Goal: Information Seeking & Learning: Get advice/opinions

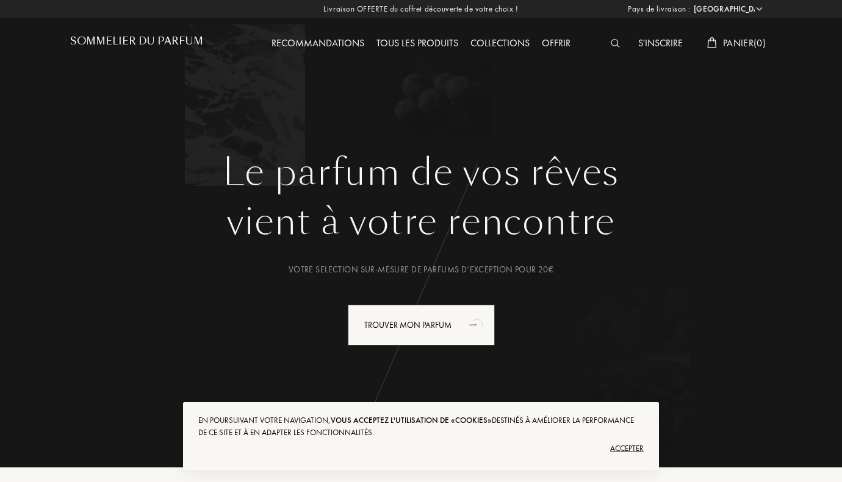
select select "FR"
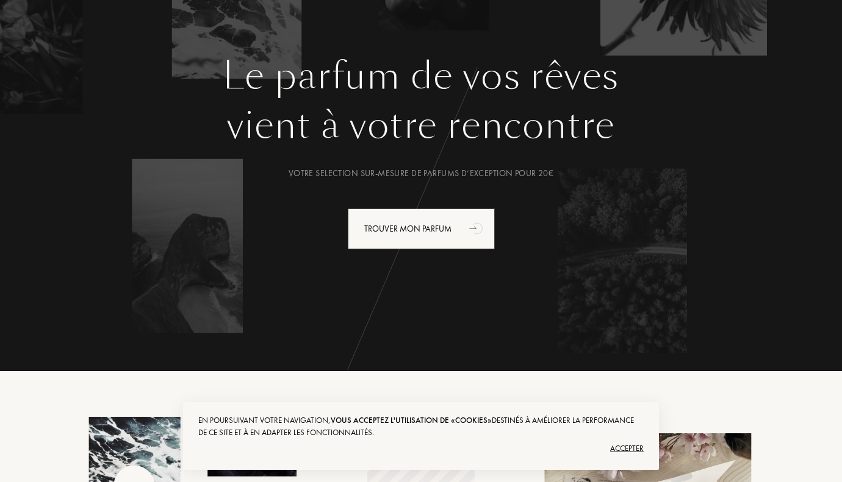
scroll to position [183, 0]
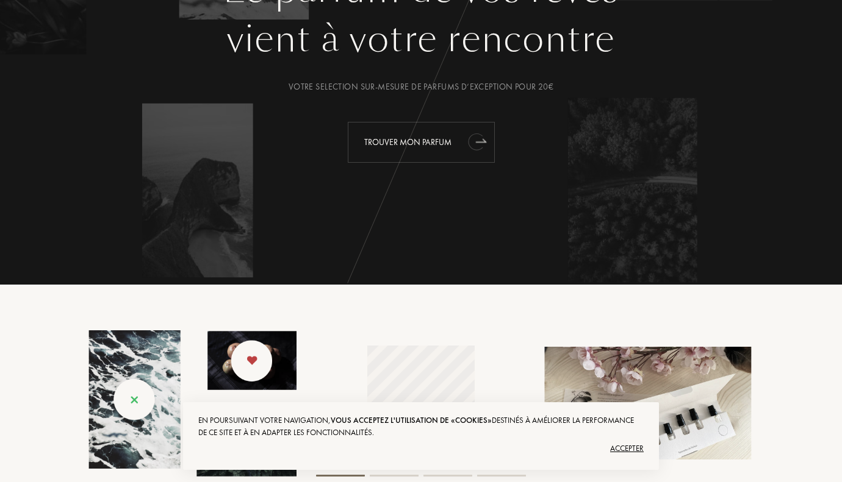
click at [407, 135] on div "Trouver mon parfum" at bounding box center [421, 142] width 147 height 41
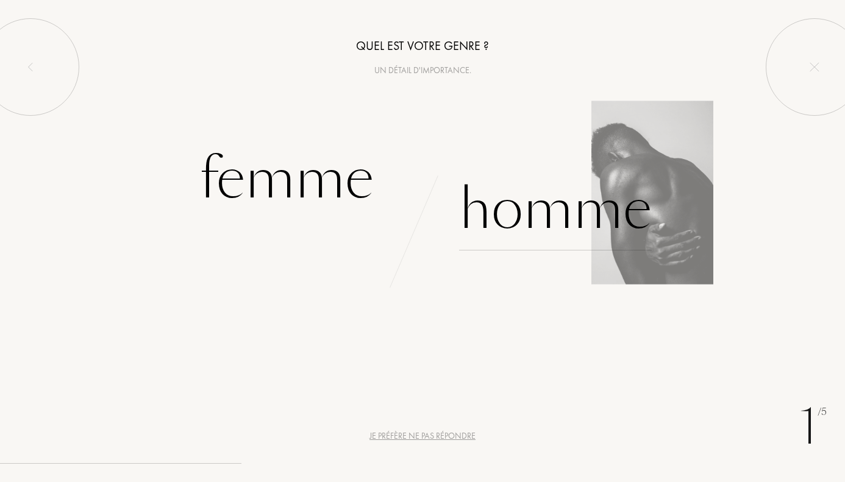
click at [537, 203] on div "Homme" at bounding box center [555, 209] width 193 height 82
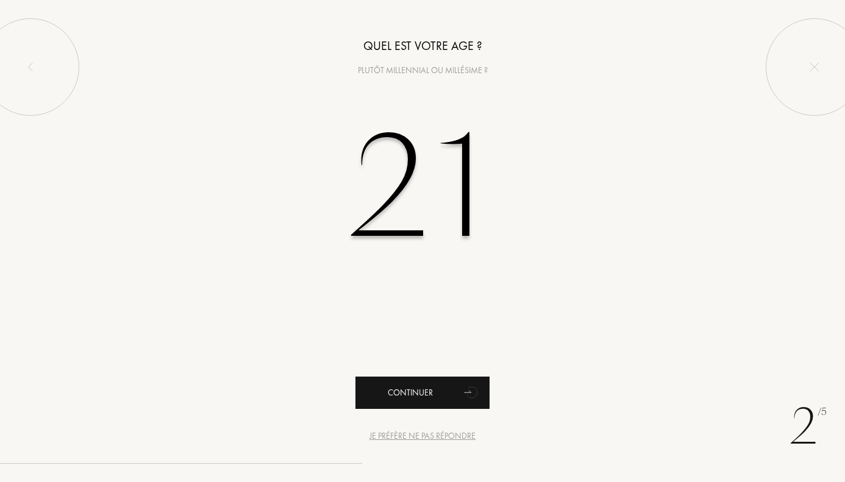
type input "21"
click at [457, 381] on div "Continuer" at bounding box center [423, 393] width 134 height 32
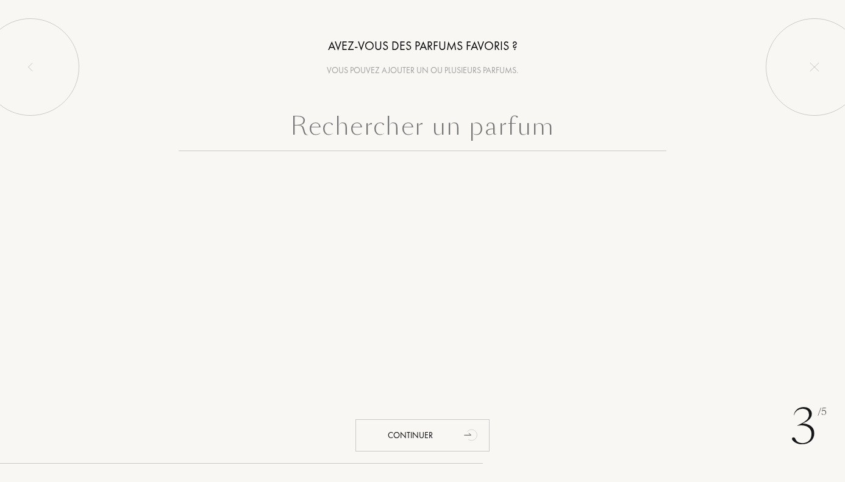
click at [423, 126] on input "text" at bounding box center [423, 129] width 488 height 44
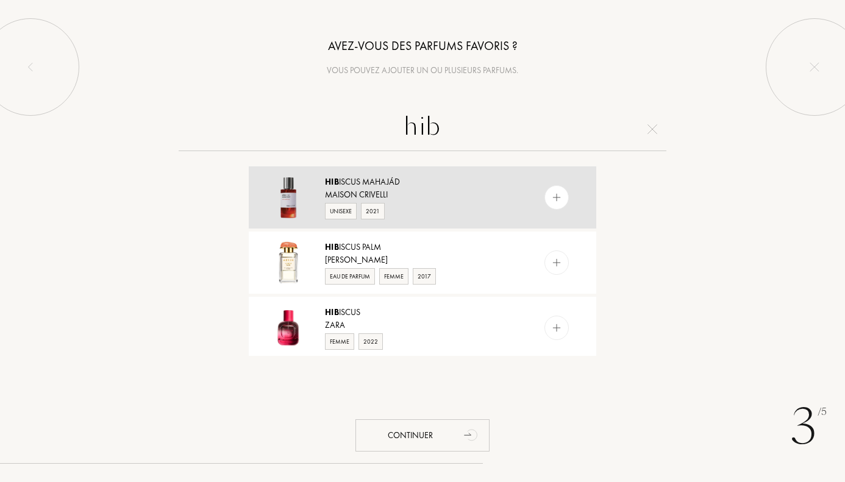
type input "hib"
click at [556, 192] on img at bounding box center [557, 198] width 12 height 12
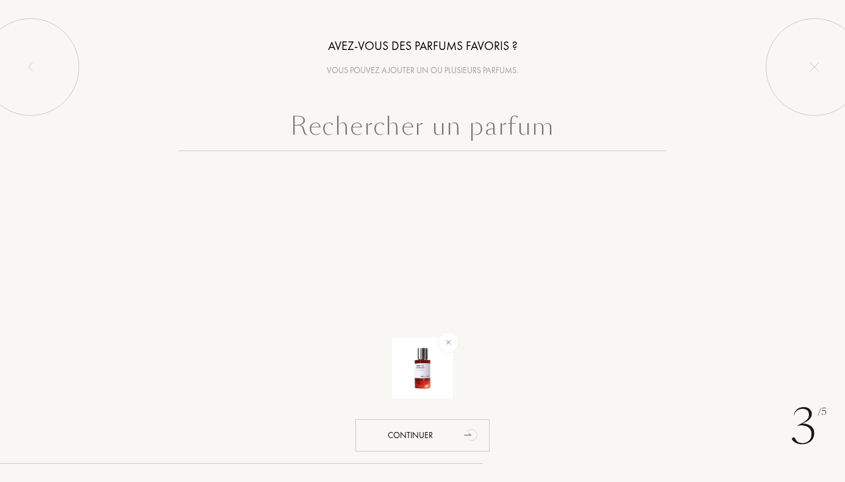
click at [461, 135] on input "text" at bounding box center [423, 129] width 488 height 44
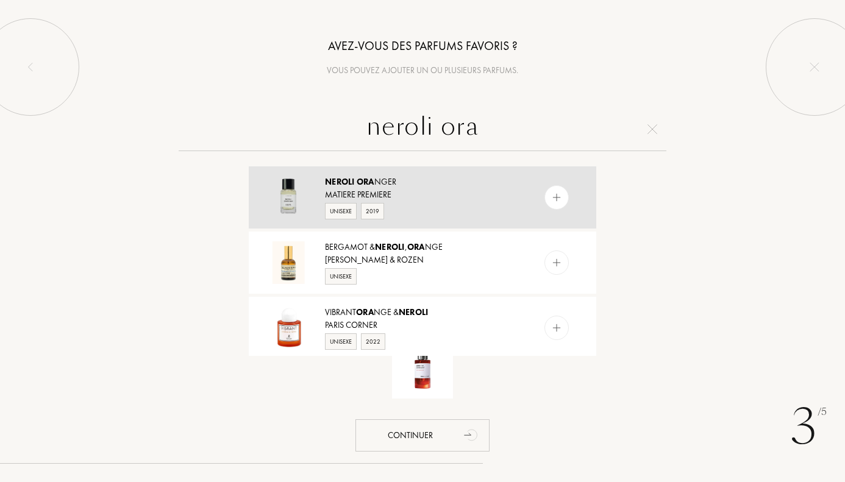
type input "neroli ora"
click at [558, 198] on img at bounding box center [557, 198] width 12 height 12
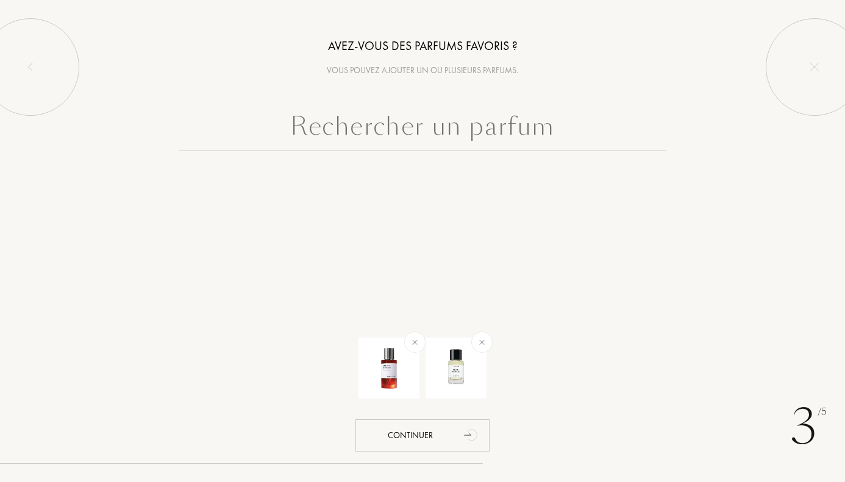
click at [474, 125] on input "text" at bounding box center [423, 129] width 488 height 44
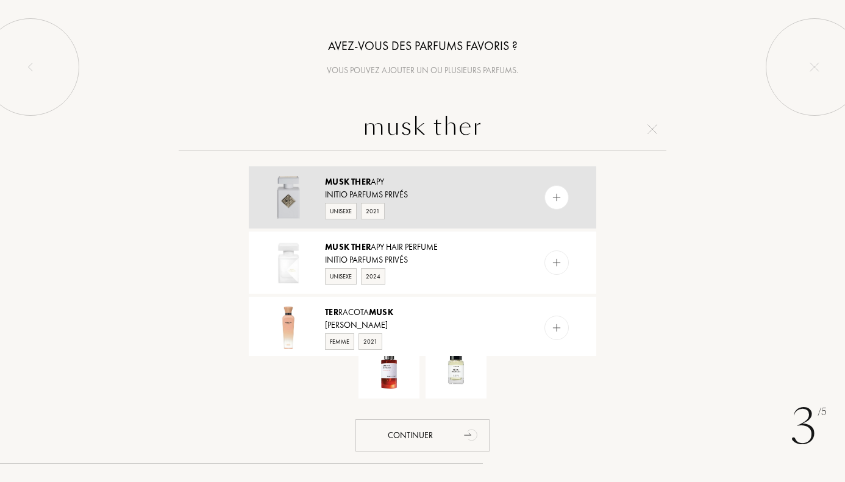
type input "musk ther"
click at [551, 205] on div at bounding box center [557, 197] width 24 height 24
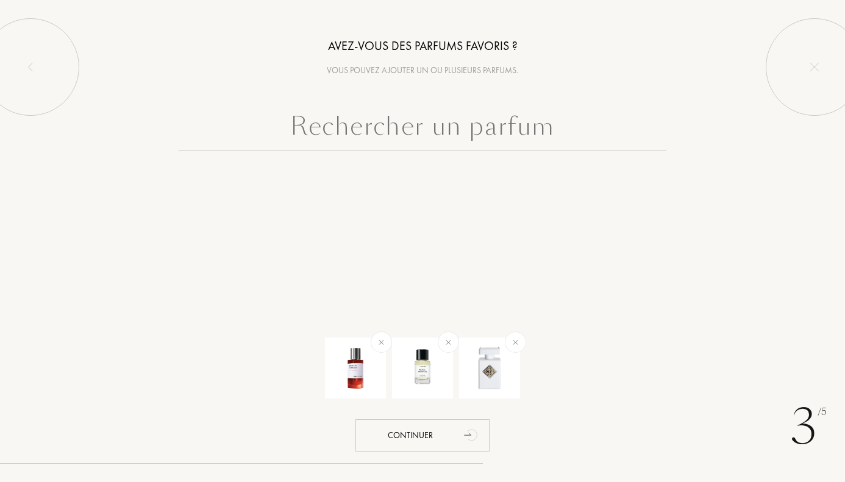
click at [606, 127] on input "text" at bounding box center [423, 129] width 488 height 44
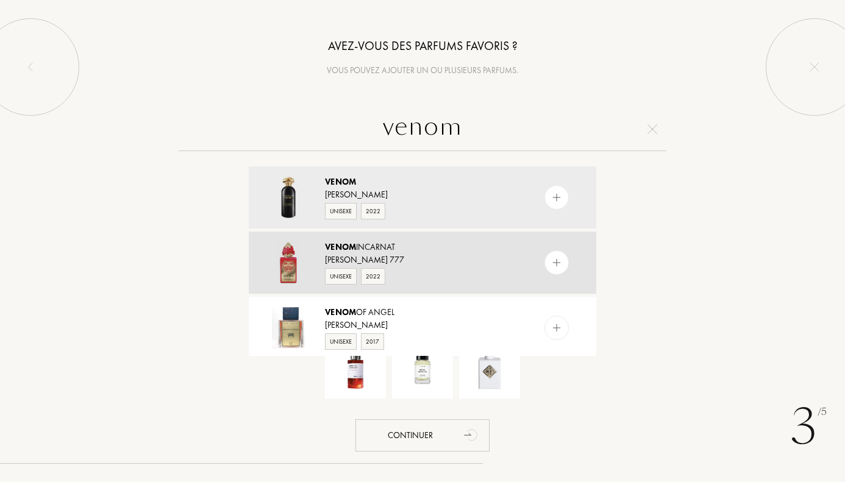
type input "venom"
click at [556, 260] on img at bounding box center [557, 263] width 12 height 12
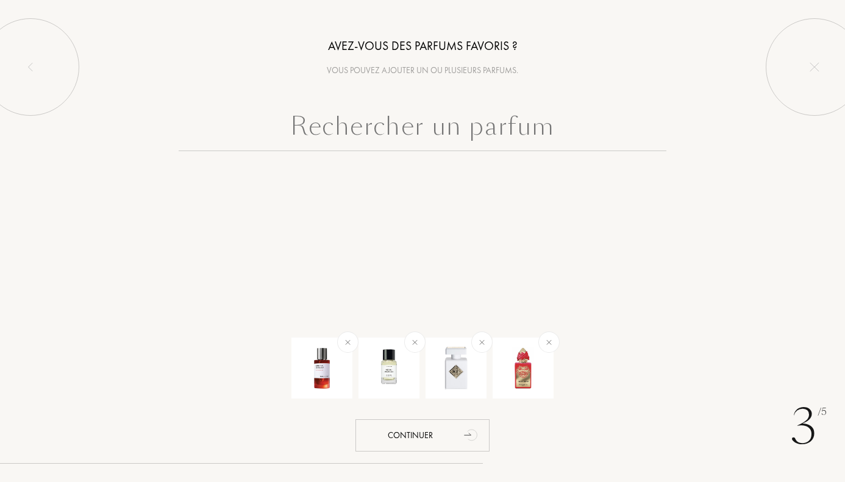
click at [381, 131] on input "text" at bounding box center [423, 129] width 488 height 44
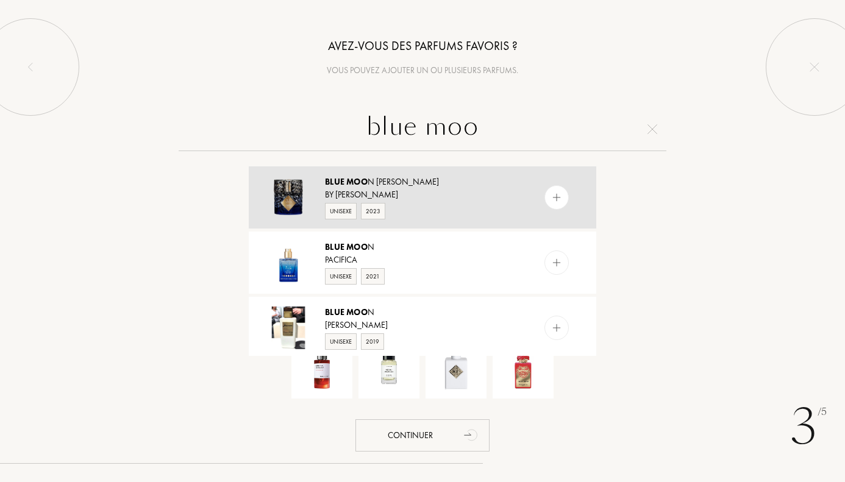
type input "blue moo"
click at [551, 206] on div at bounding box center [557, 197] width 24 height 24
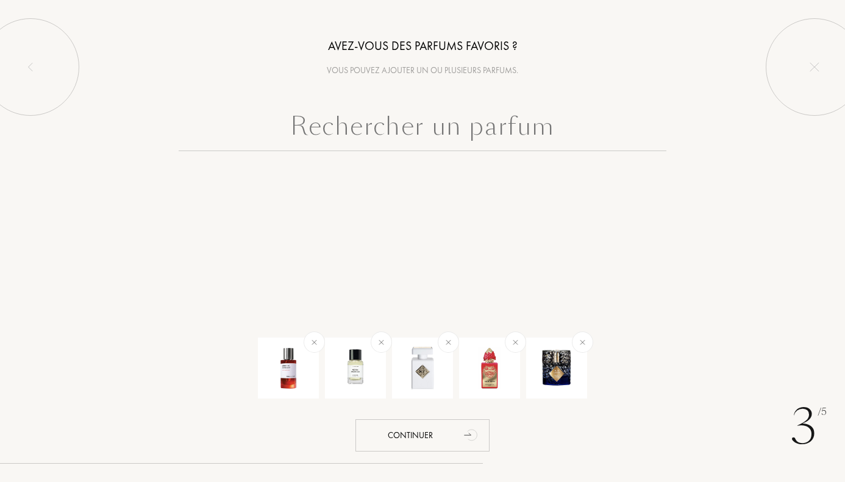
click at [486, 138] on input "text" at bounding box center [423, 129] width 488 height 44
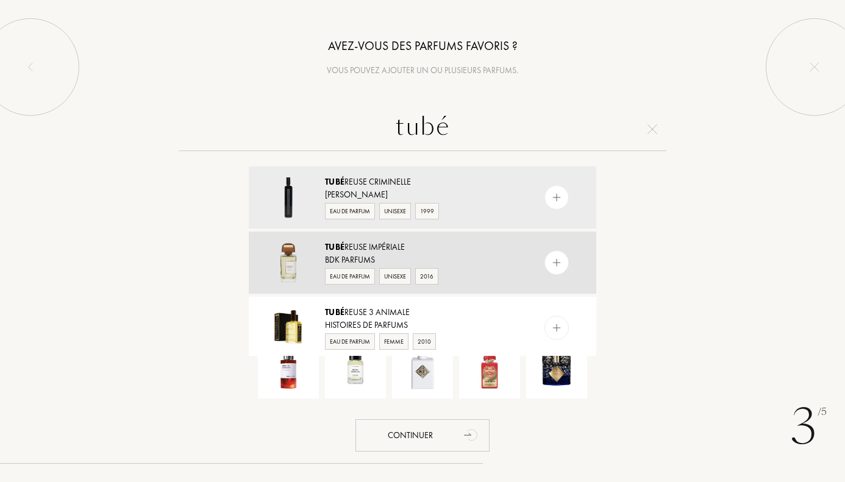
type input "tubé"
click at [553, 258] on img at bounding box center [557, 263] width 12 height 12
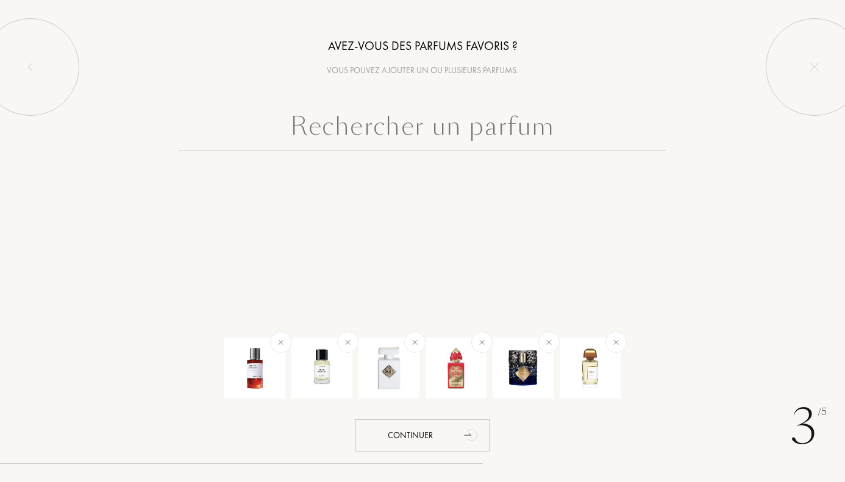
drag, startPoint x: 553, startPoint y: 258, endPoint x: 673, endPoint y: 329, distance: 138.9
click at [673, 329] on div at bounding box center [423, 369] width 634 height 85
click at [412, 178] on div at bounding box center [423, 187] width 366 height 49
click at [411, 151] on div at bounding box center [422, 159] width 845 height 105
click at [423, 134] on input "text" at bounding box center [423, 129] width 488 height 44
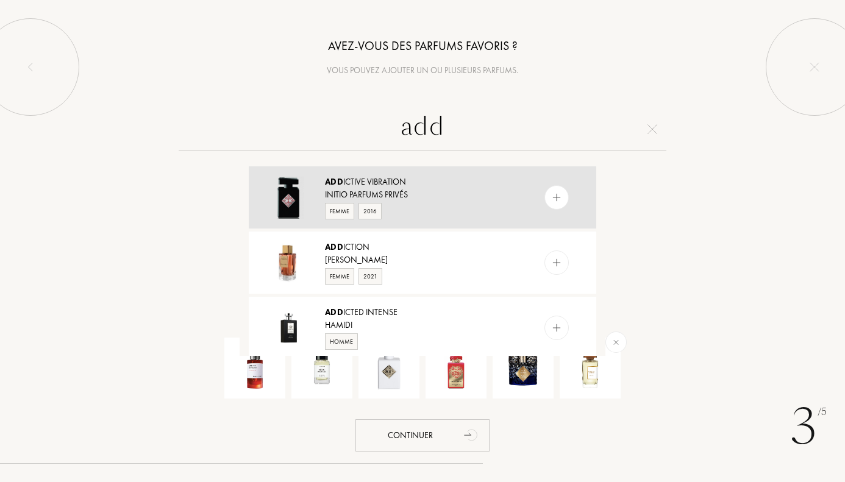
type input "add"
click at [553, 194] on img at bounding box center [557, 198] width 12 height 12
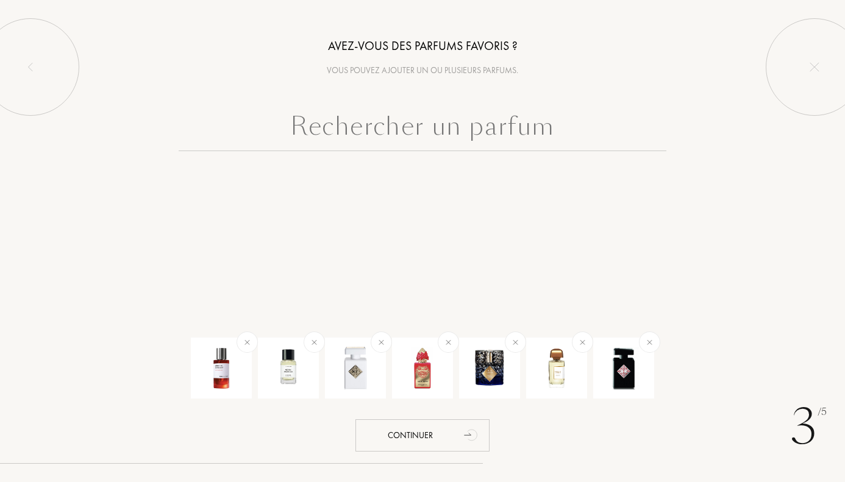
click at [503, 136] on input "text" at bounding box center [423, 129] width 488 height 44
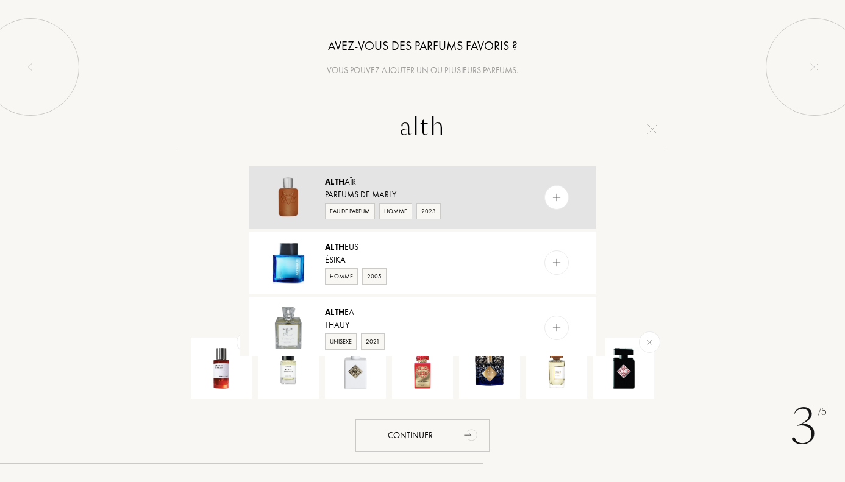
type input "alth"
click at [562, 190] on div at bounding box center [557, 197] width 24 height 24
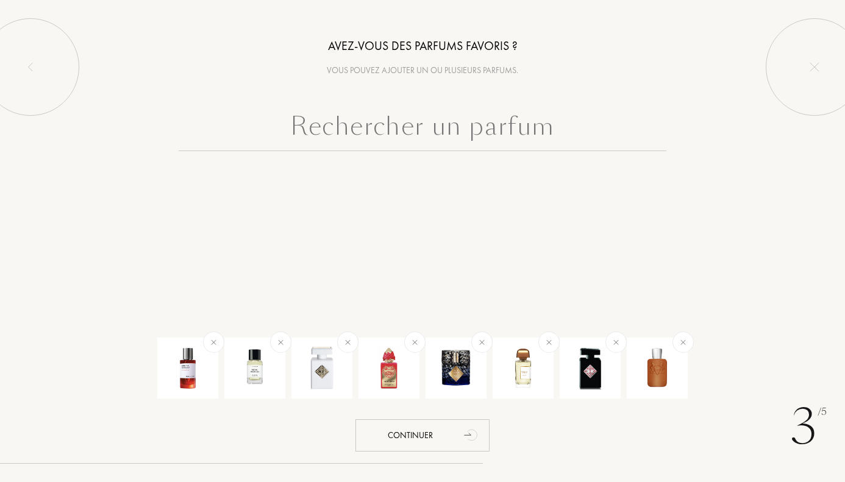
click at [578, 142] on input "text" at bounding box center [423, 129] width 488 height 44
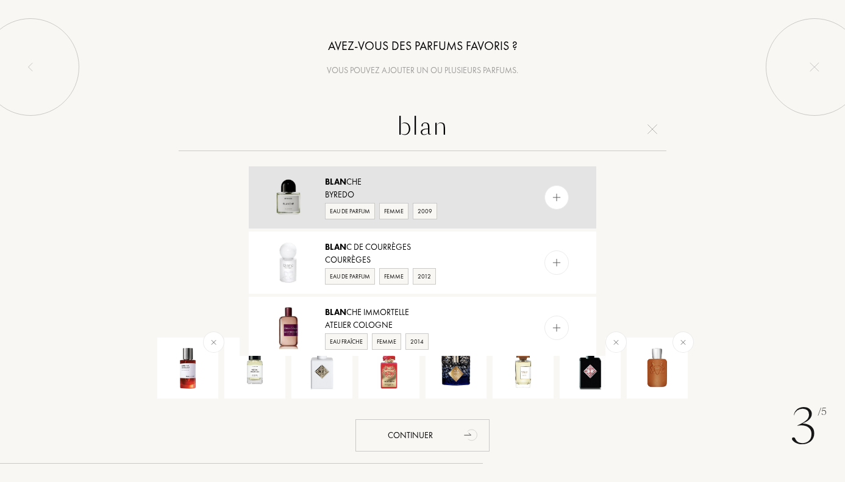
type input "blan"
click at [555, 196] on img at bounding box center [557, 198] width 12 height 12
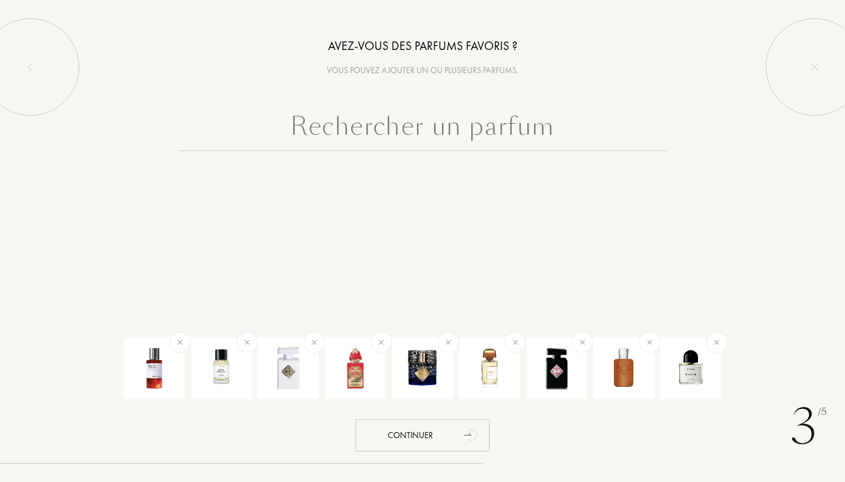
click at [550, 157] on div at bounding box center [422, 159] width 845 height 105
click at [554, 135] on input "text" at bounding box center [423, 129] width 488 height 44
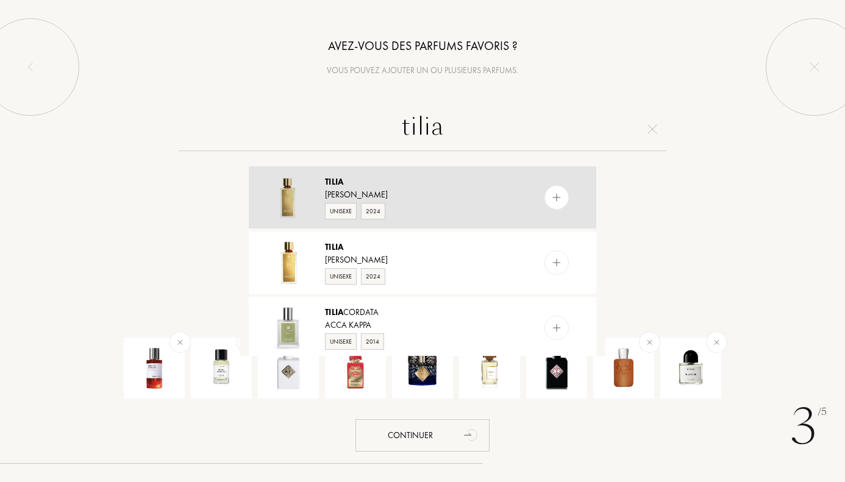
type input "tilia"
click at [563, 196] on div at bounding box center [557, 197] width 24 height 24
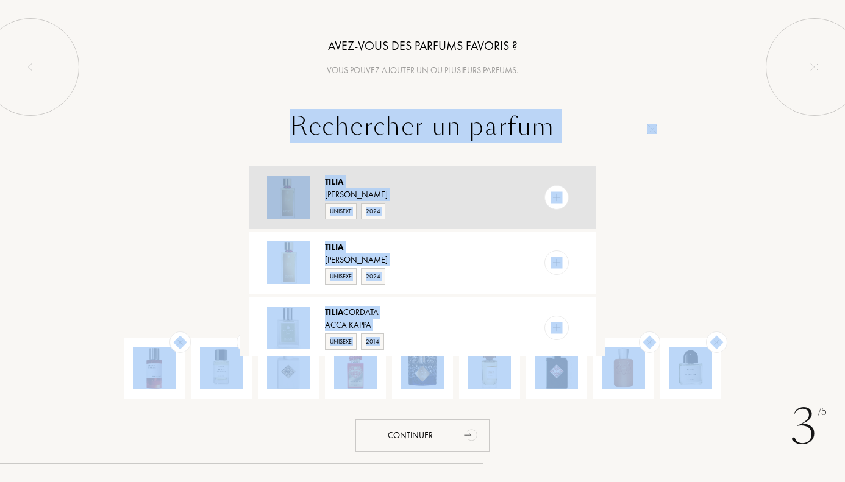
click at [563, 196] on div "Tilia Marc-Antoine Barrois Unisexe 2024 Tilia Marc-Antoine Barrois Unisexe 2024…" at bounding box center [423, 259] width 366 height 193
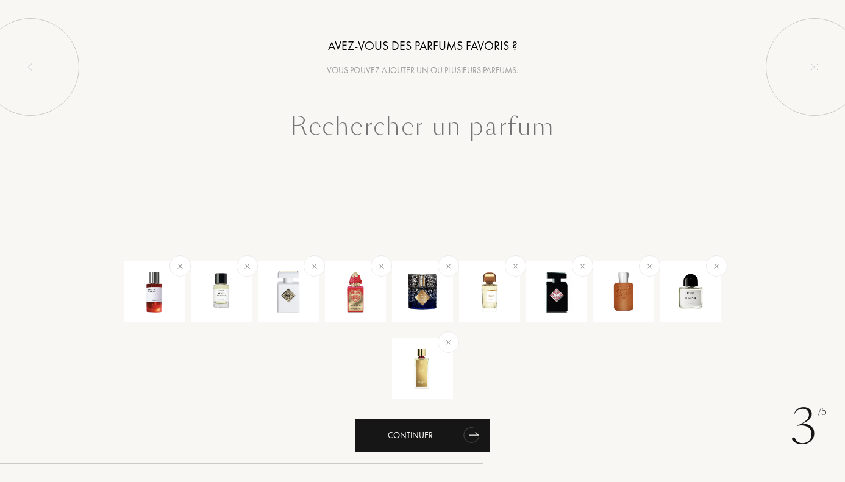
click at [429, 442] on div "Continuer" at bounding box center [423, 436] width 134 height 32
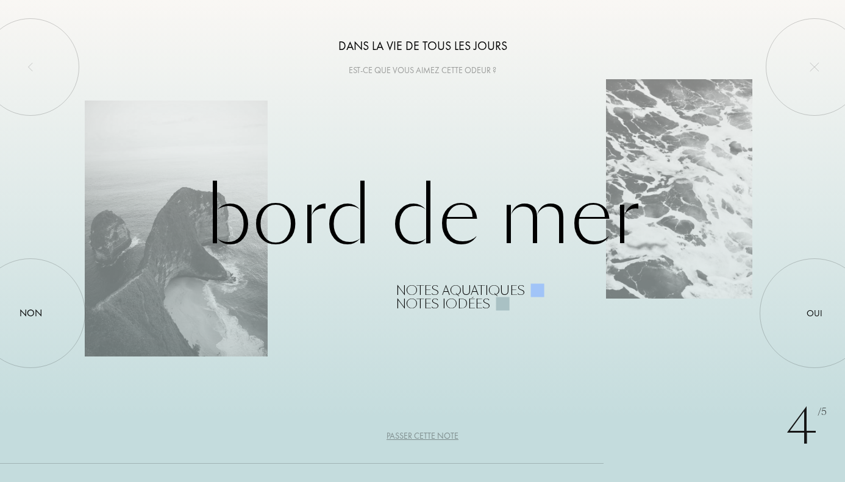
click at [435, 438] on div "Passer cette note" at bounding box center [423, 436] width 72 height 13
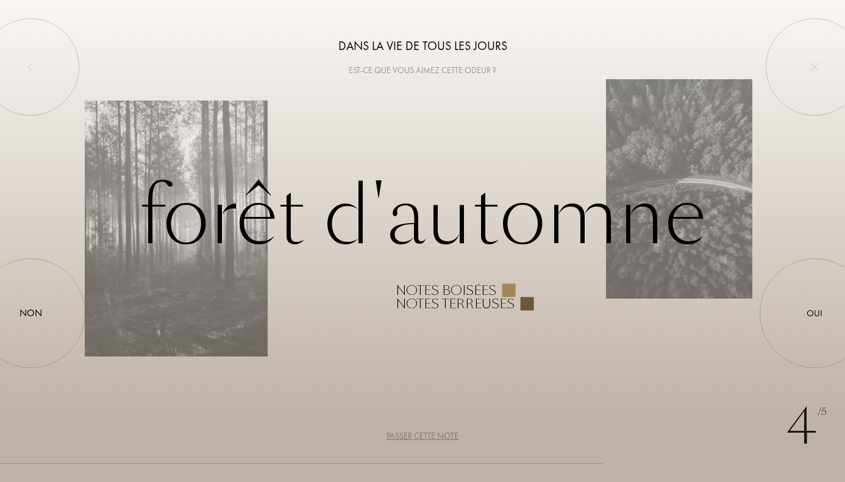
click at [435, 434] on div "Passer cette note" at bounding box center [423, 436] width 72 height 13
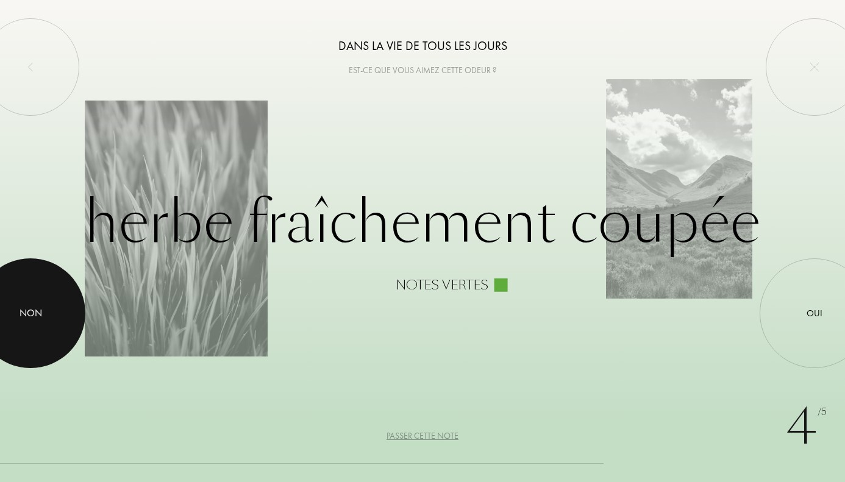
click at [58, 328] on div at bounding box center [31, 314] width 110 height 110
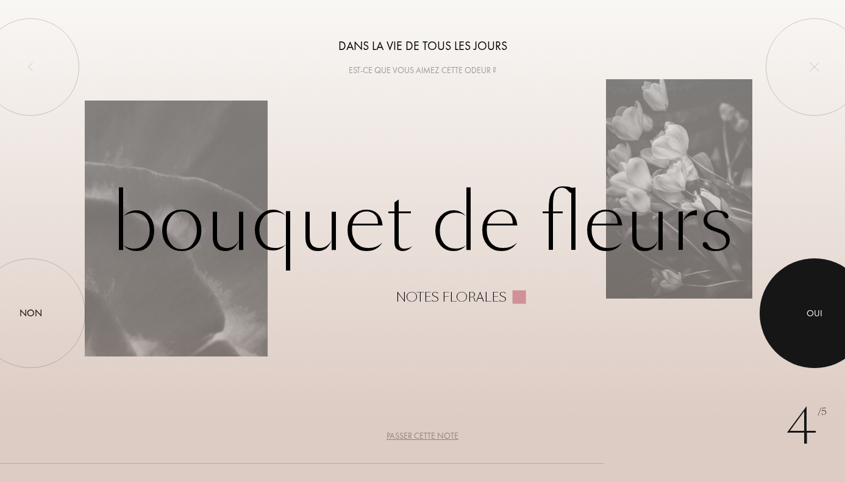
click at [811, 343] on div at bounding box center [815, 314] width 110 height 110
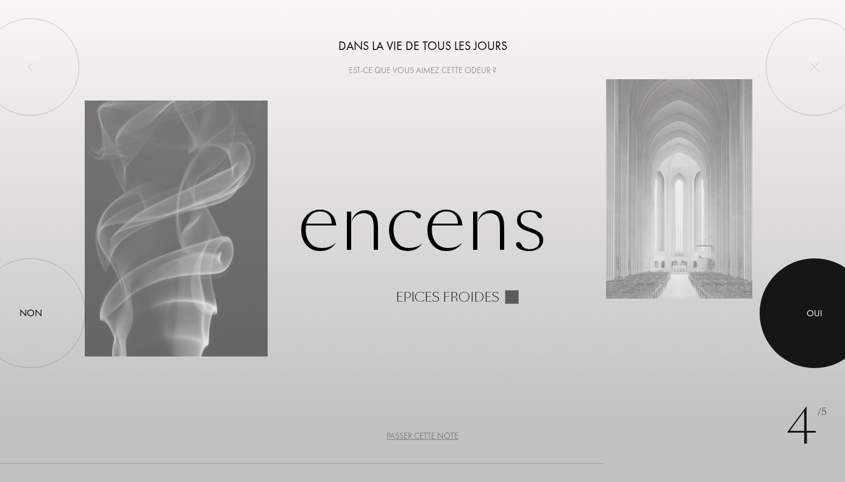
click at [766, 318] on div at bounding box center [815, 314] width 110 height 110
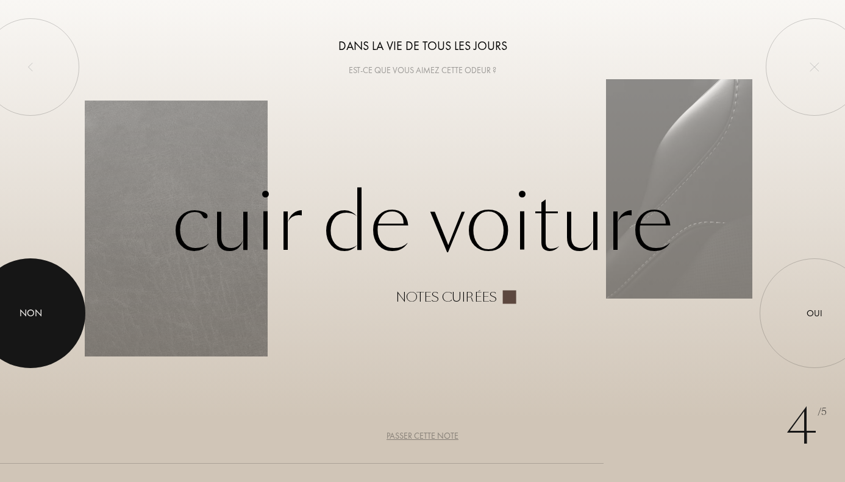
click at [46, 315] on div at bounding box center [31, 314] width 110 height 110
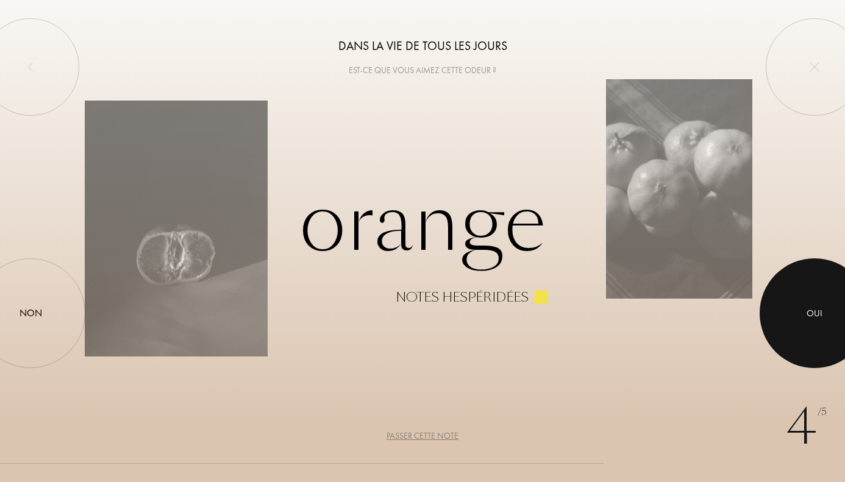
click at [835, 289] on div at bounding box center [815, 314] width 110 height 110
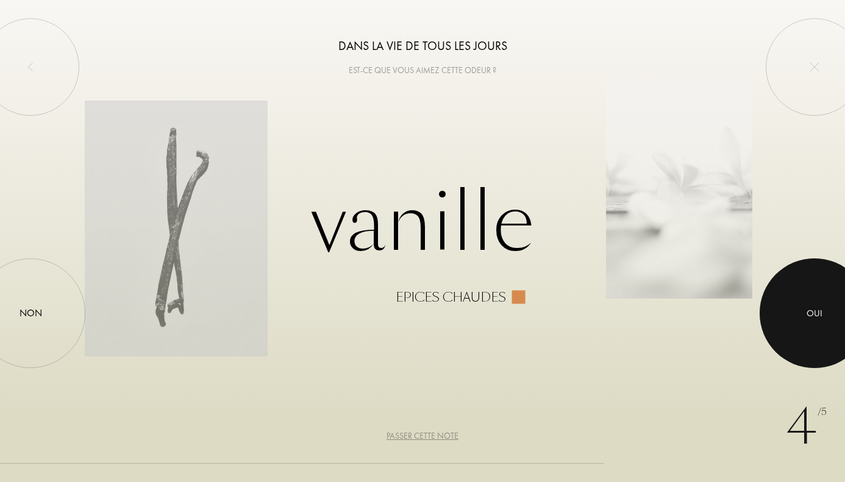
click at [809, 307] on div "Oui" at bounding box center [815, 314] width 16 height 14
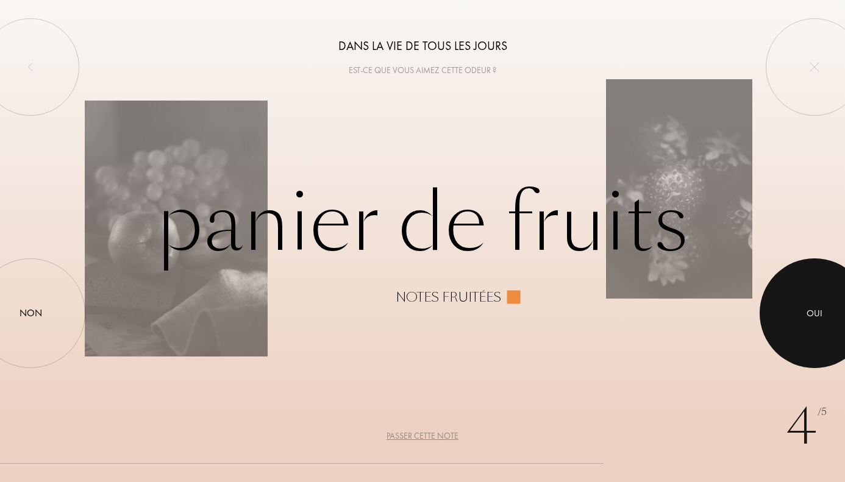
click at [805, 307] on div at bounding box center [815, 314] width 110 height 110
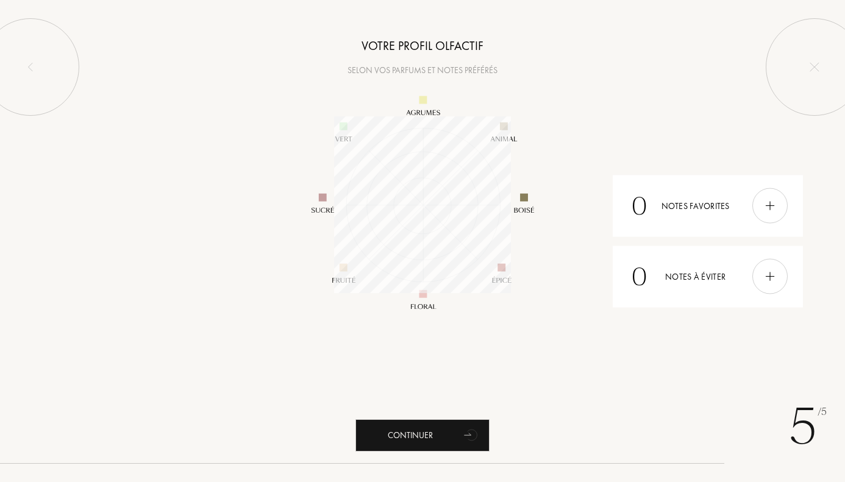
scroll to position [177, 177]
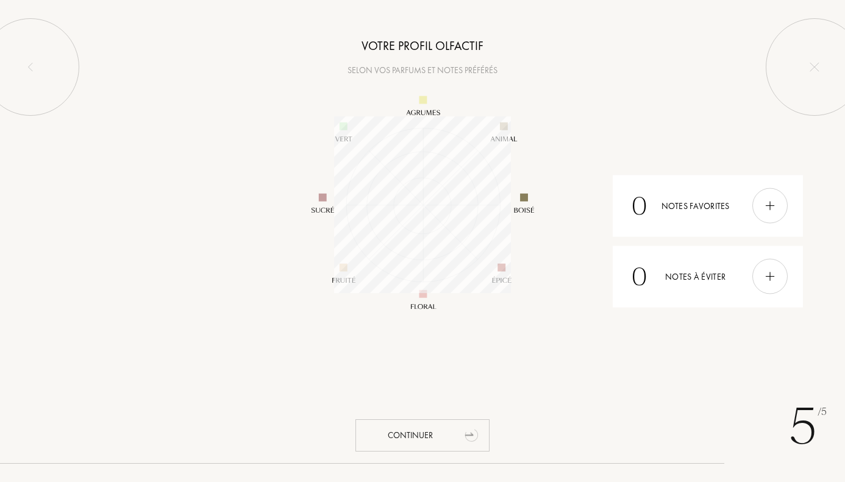
click at [446, 432] on div "Continuer" at bounding box center [423, 436] width 134 height 32
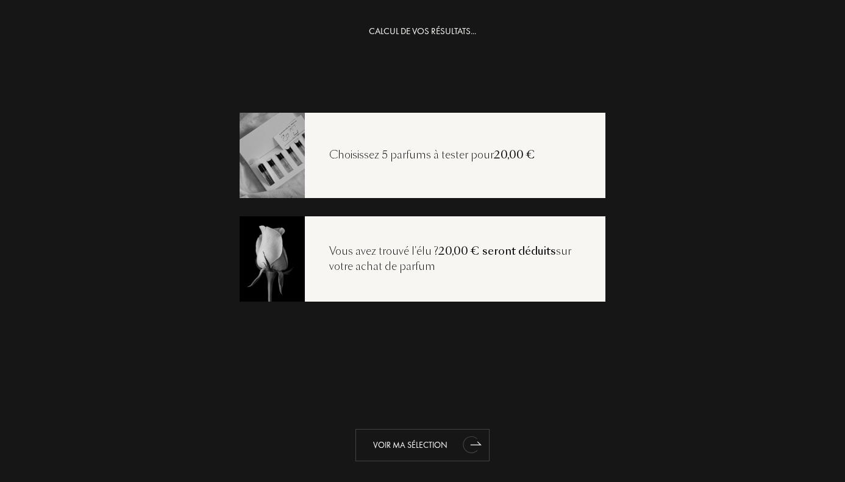
click at [442, 442] on div "Voir ma sélection" at bounding box center [423, 445] width 134 height 32
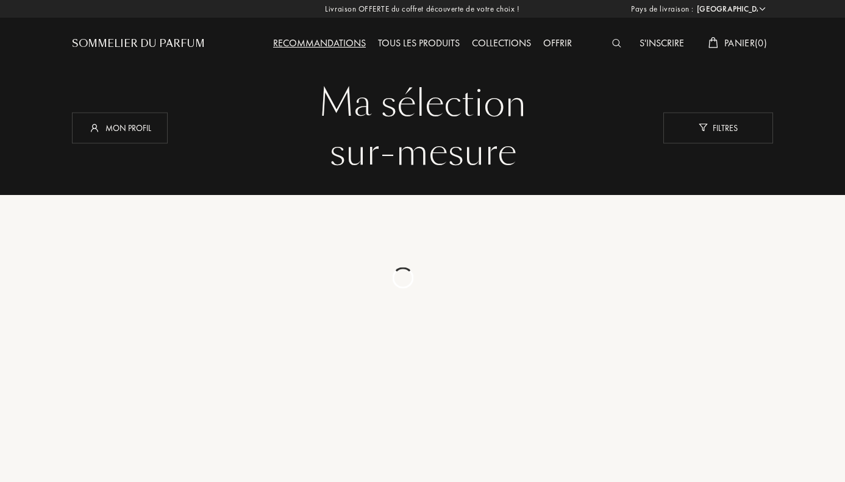
select select "FR"
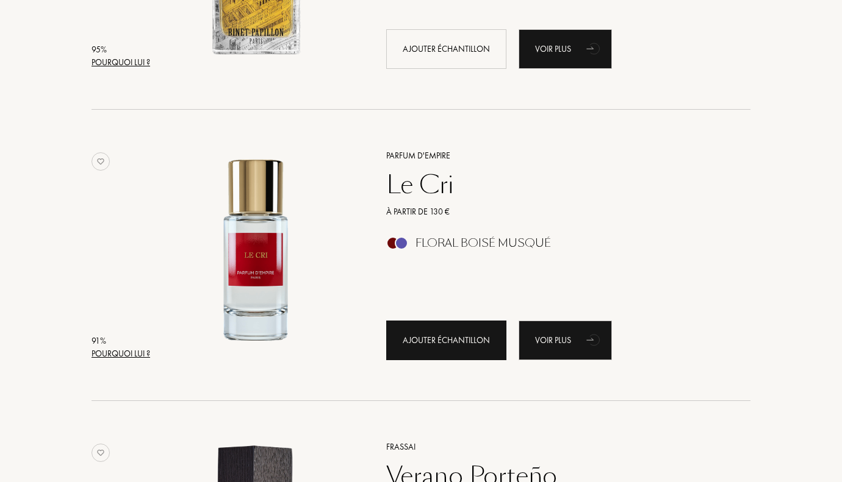
scroll to position [1586, 0]
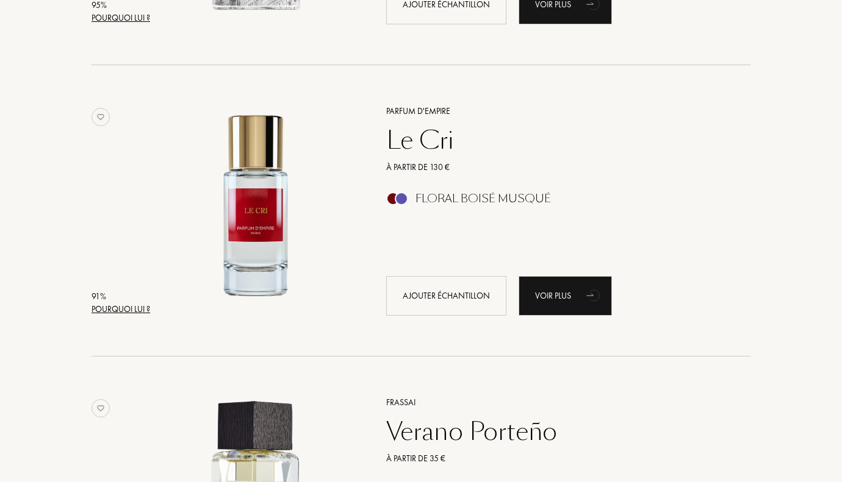
click at [423, 142] on div "Le Cri" at bounding box center [555, 140] width 356 height 29
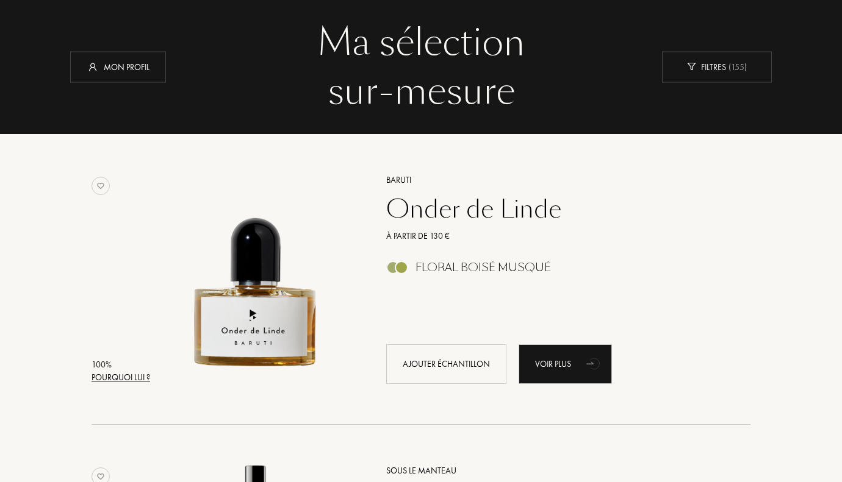
scroll to position [0, 0]
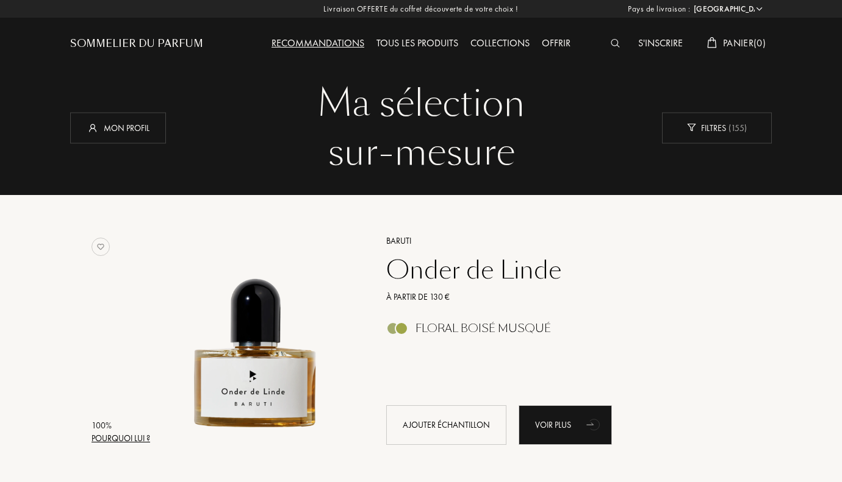
click at [346, 41] on div "Recommandations" at bounding box center [317, 44] width 105 height 16
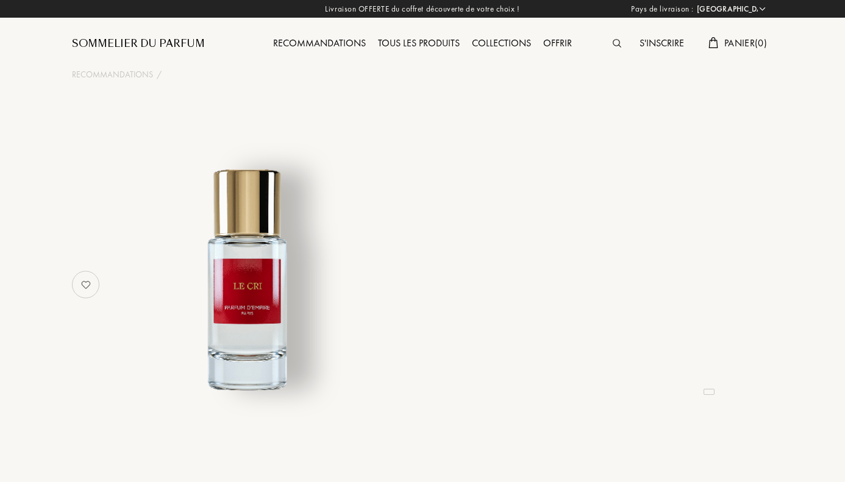
select select "FR"
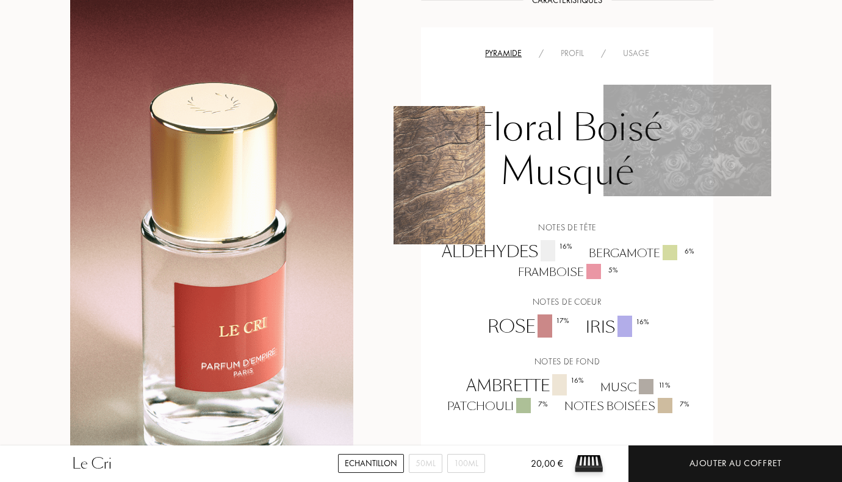
scroll to position [1159, 0]
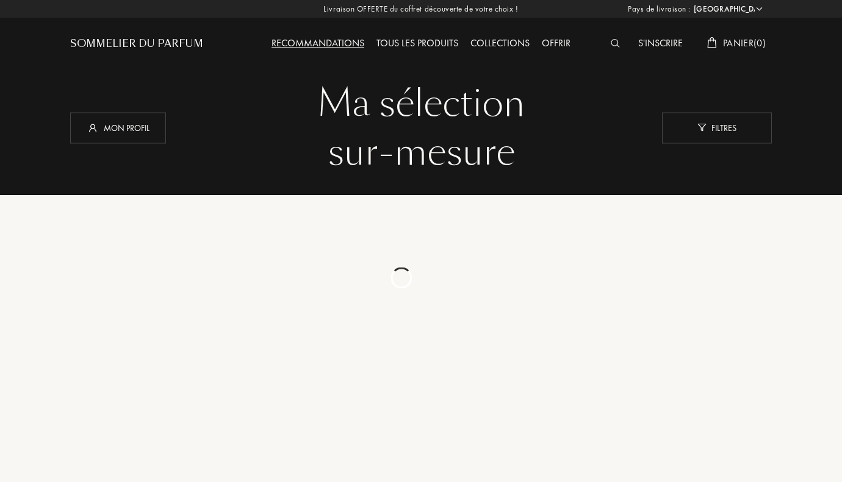
select select "FR"
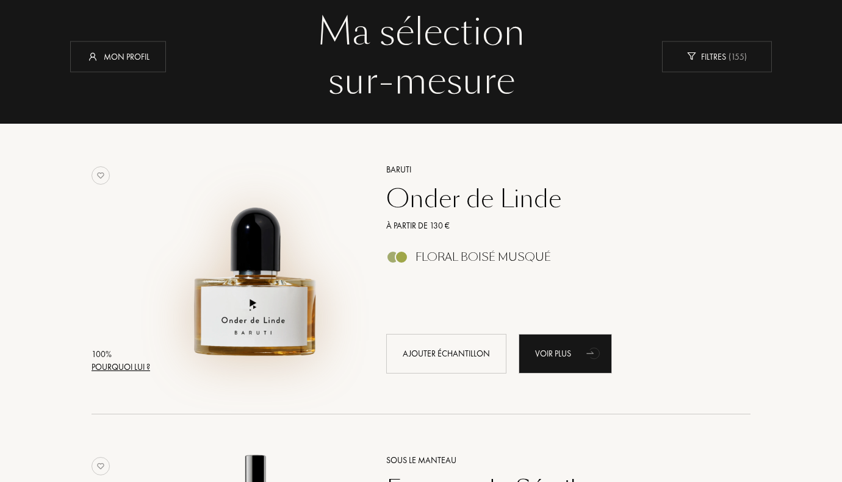
scroll to position [122, 0]
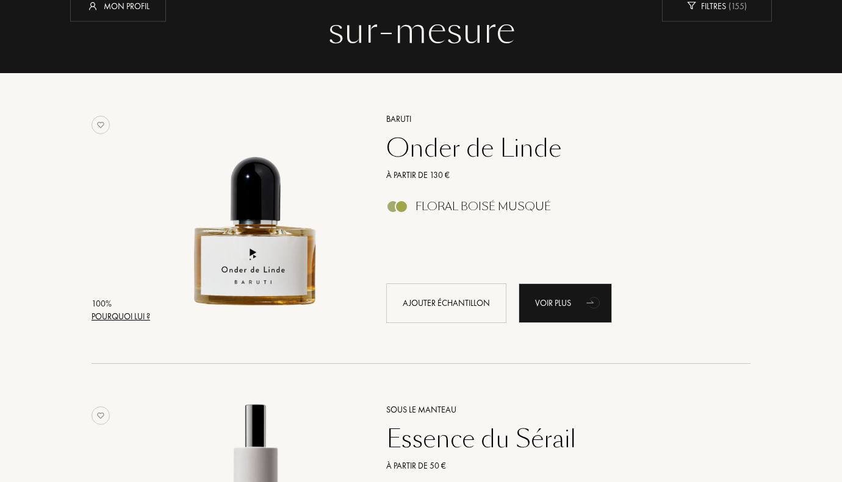
click at [472, 154] on div "Onder de Linde" at bounding box center [555, 148] width 356 height 29
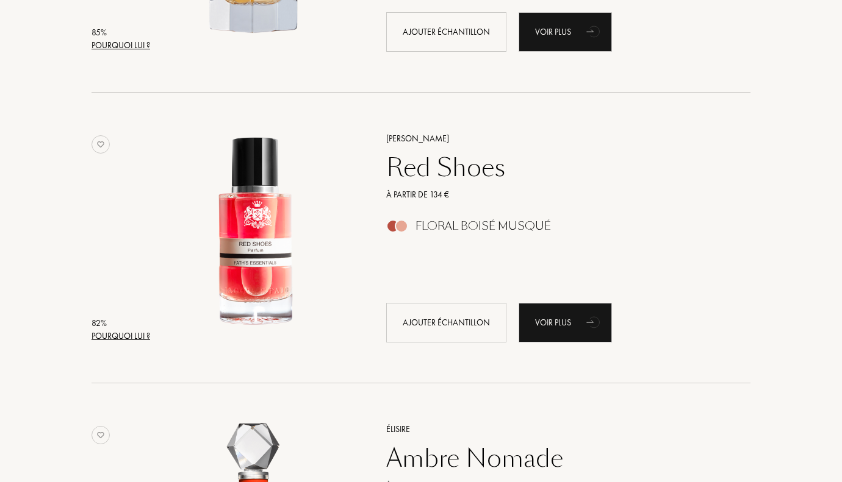
scroll to position [2379, 0]
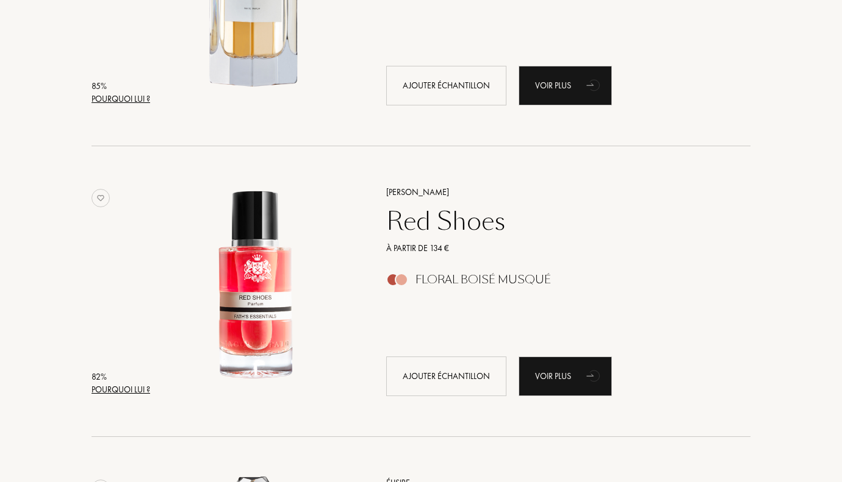
click at [428, 217] on div "Red Shoes" at bounding box center [555, 221] width 356 height 29
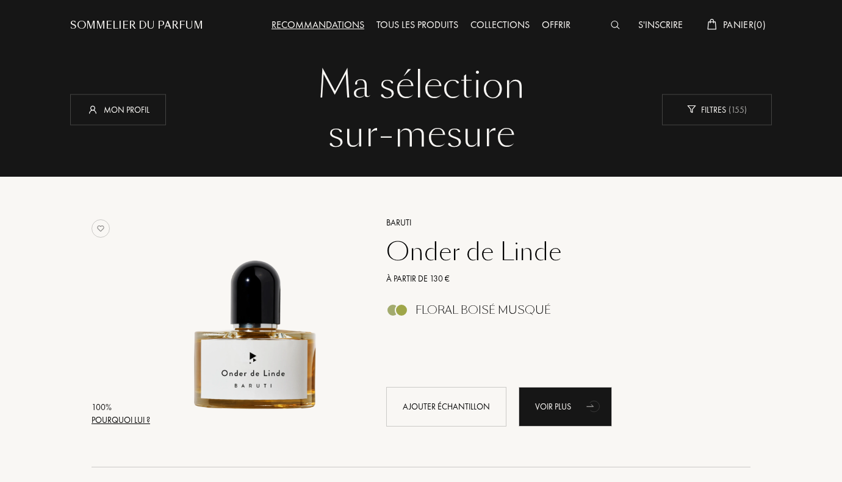
scroll to position [0, 0]
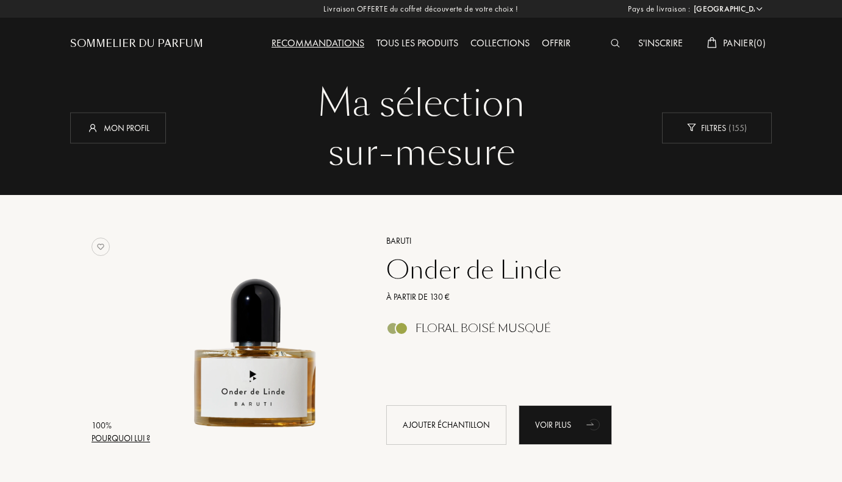
click at [668, 41] on div "S'inscrire" at bounding box center [660, 44] width 57 height 16
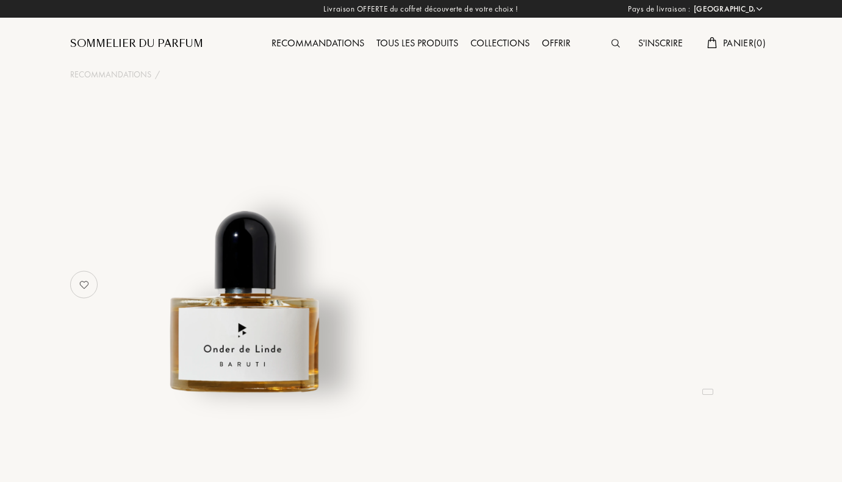
select select "FR"
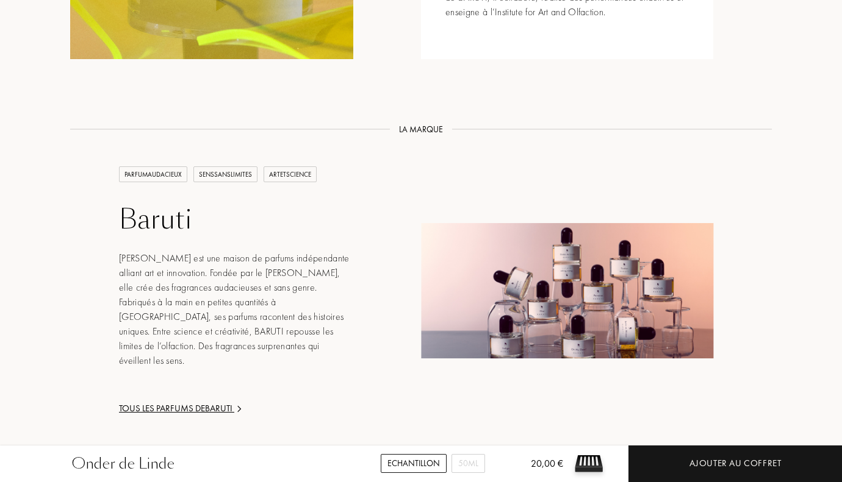
scroll to position [1342, 0]
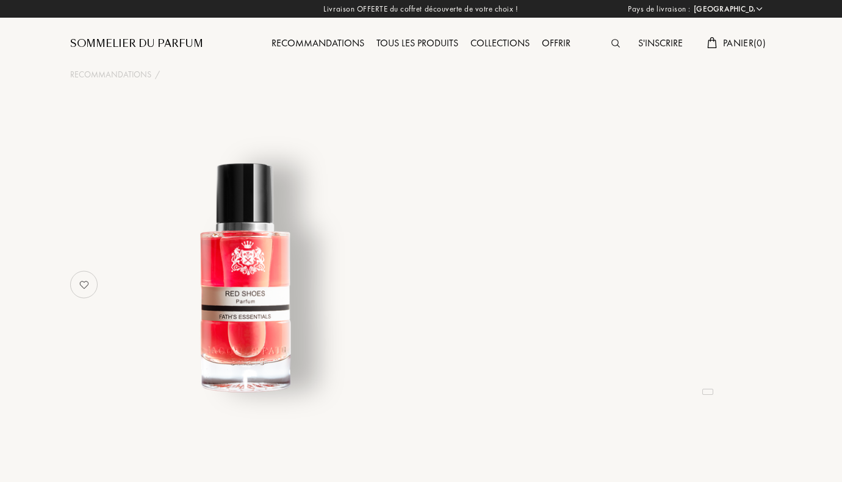
select select "FR"
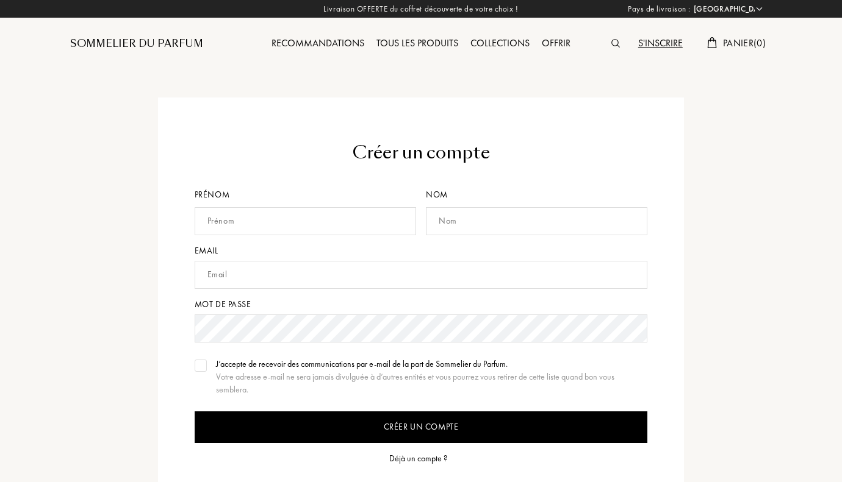
select select "FR"
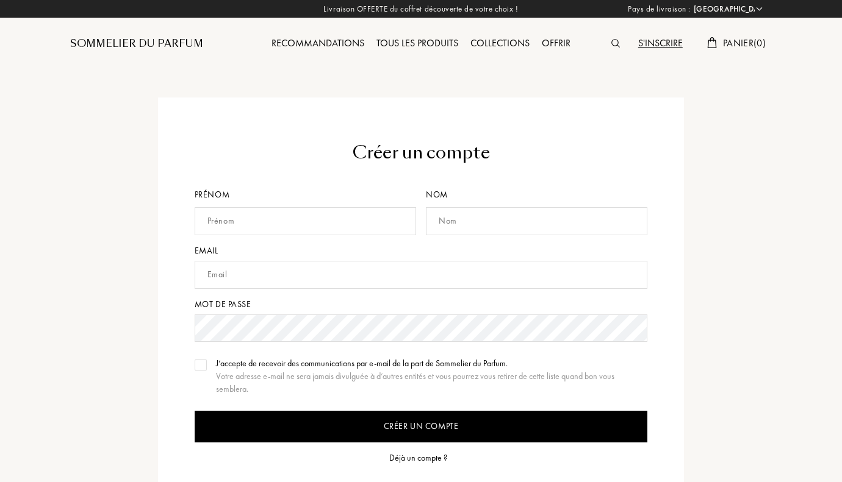
click at [268, 219] on input "text" at bounding box center [305, 221] width 221 height 28
type input "Ghais"
type input "Tavares"
type input "tavaresghais@outlook.com"
click at [190, 364] on div "Créer un compte Prénom Ghais Nom Tavares Email tavaresghais@outlook.com Mot de …" at bounding box center [421, 354] width 526 height 512
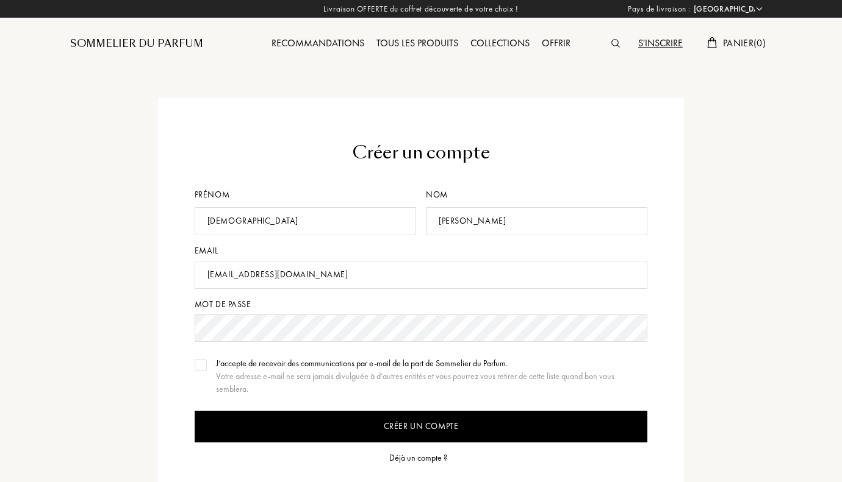
click at [209, 370] on div "J’accepte de recevoir des communications par e-mail de la part de Sommelier du …" at bounding box center [421, 376] width 453 height 38
click at [207, 370] on div "J’accepte de recevoir des communications par e-mail de la part de Sommelier du …" at bounding box center [421, 376] width 453 height 38
click at [204, 360] on div at bounding box center [201, 365] width 12 height 12
click at [270, 430] on input "Créer un compte" at bounding box center [421, 427] width 453 height 32
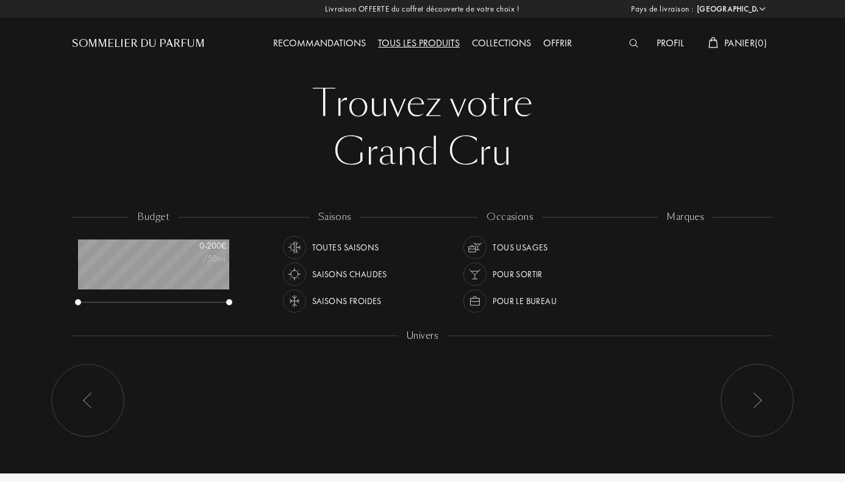
select select "FR"
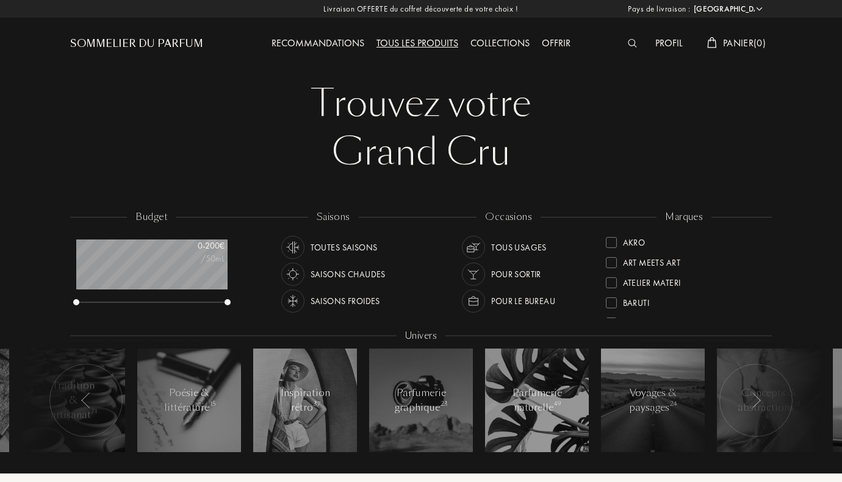
click at [329, 39] on div "Recommandations" at bounding box center [317, 44] width 105 height 16
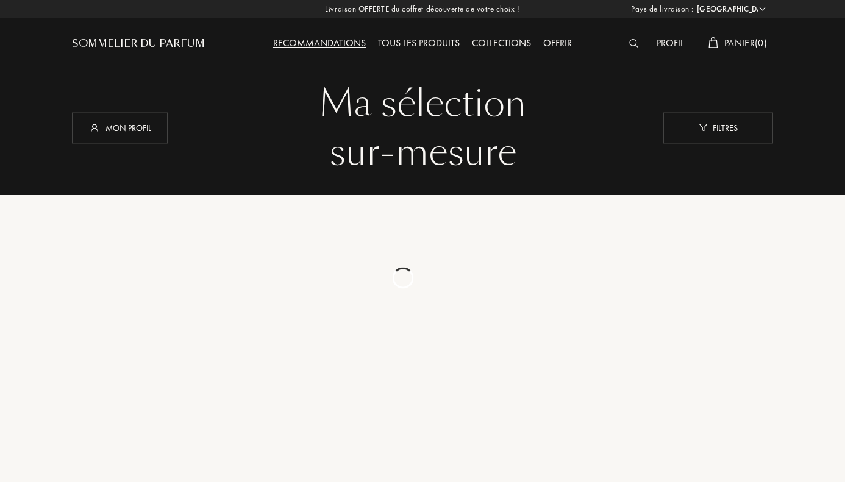
select select "FR"
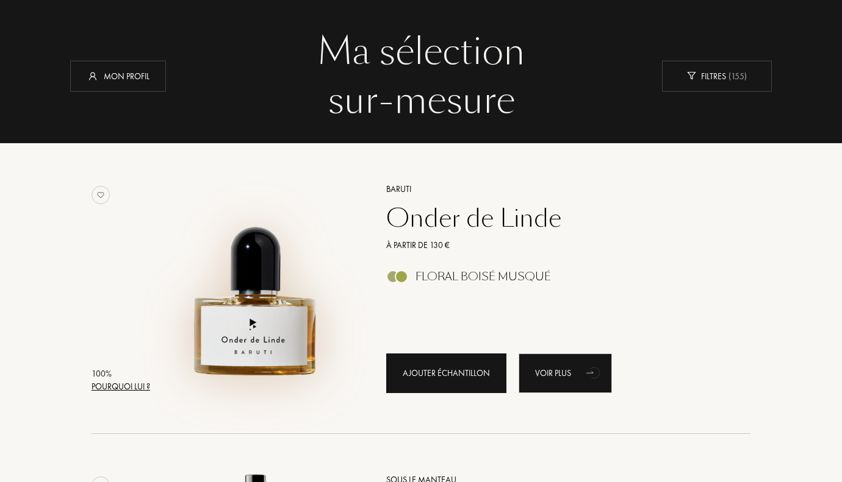
scroll to position [122, 0]
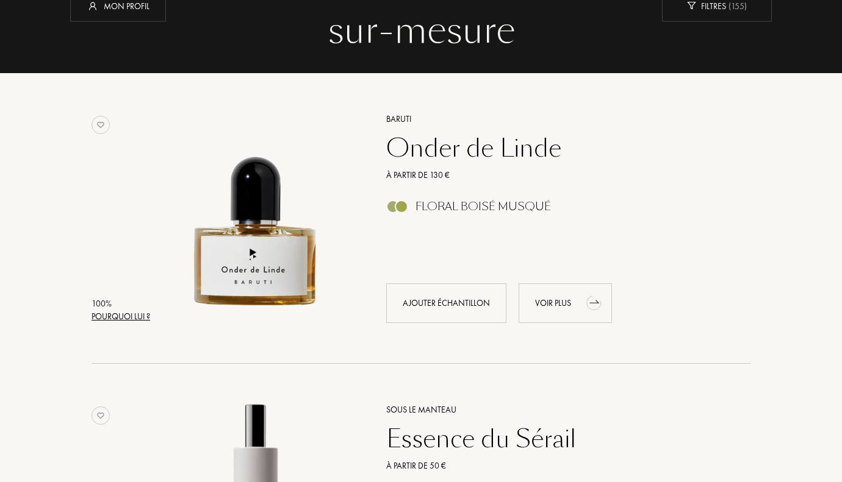
click at [568, 304] on div "Voir plus" at bounding box center [564, 304] width 93 height 40
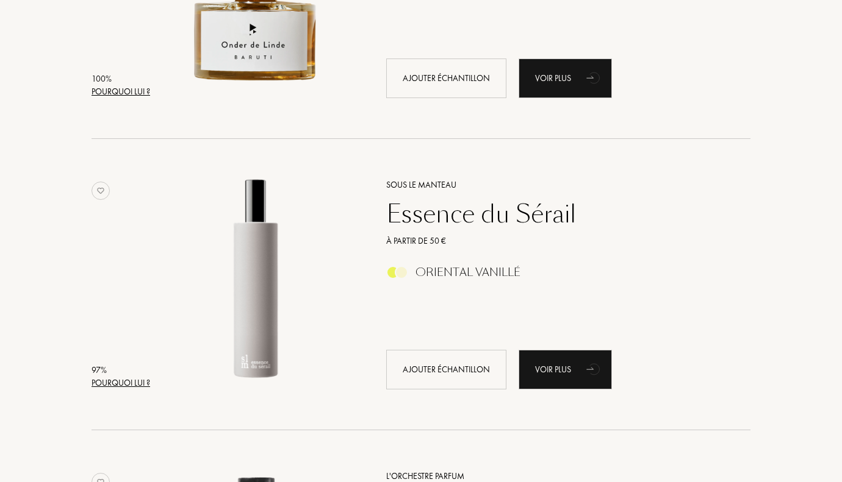
scroll to position [366, 0]
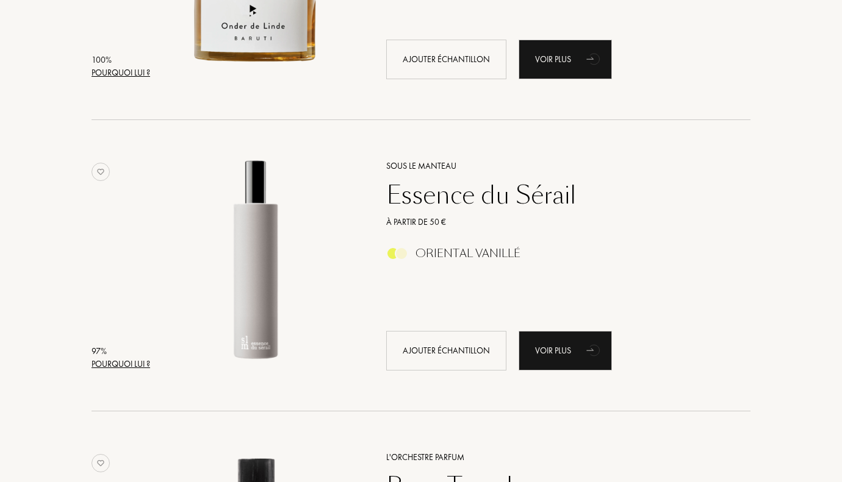
click at [423, 206] on div "Essence du Sérail" at bounding box center [555, 195] width 356 height 29
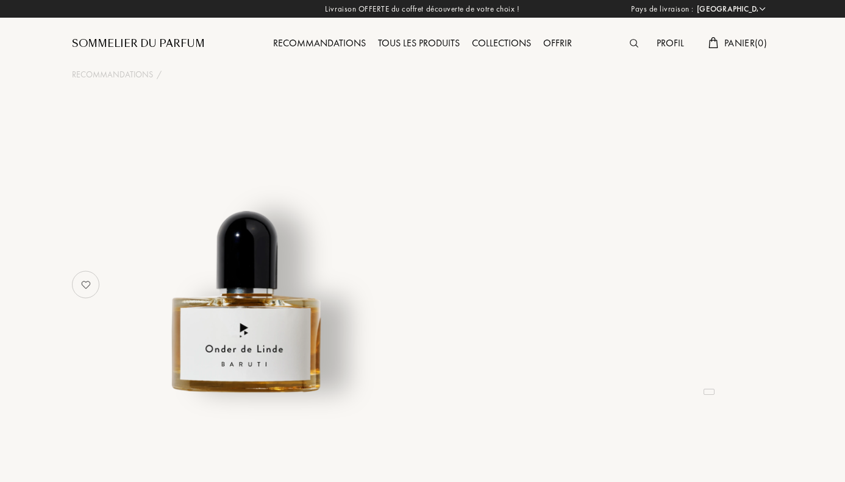
select select "FR"
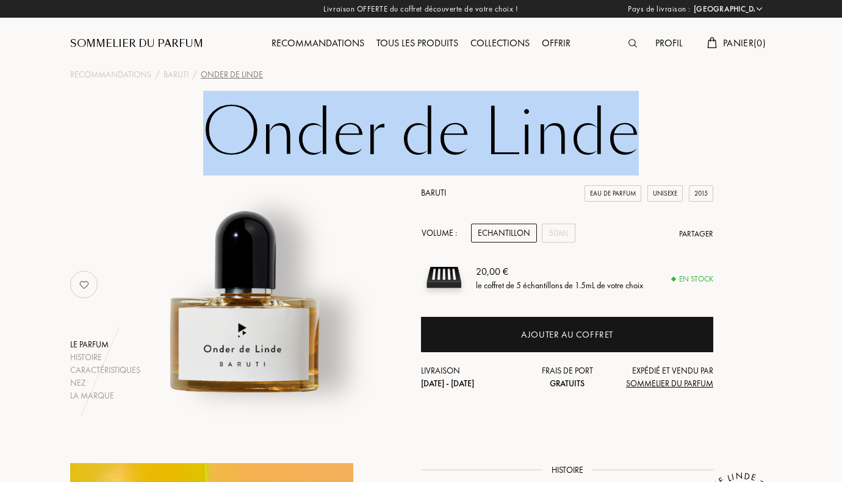
drag, startPoint x: 232, startPoint y: 135, endPoint x: 642, endPoint y: 152, distance: 410.3
click at [642, 152] on h1 "Onder de Linde" at bounding box center [421, 133] width 610 height 67
copy h1 "Onder de Linde"
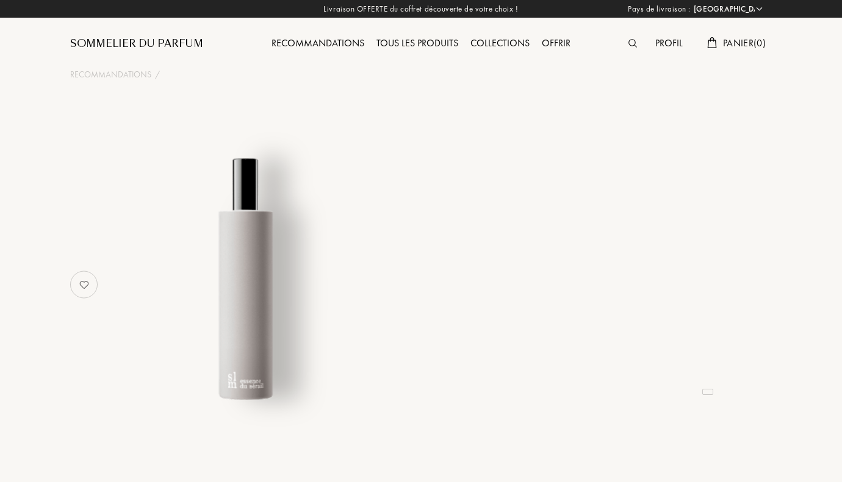
select select "FR"
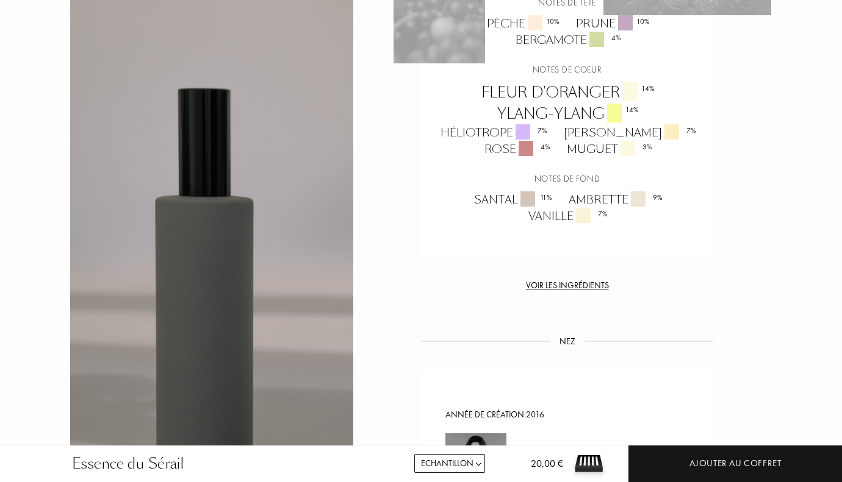
scroll to position [1037, 0]
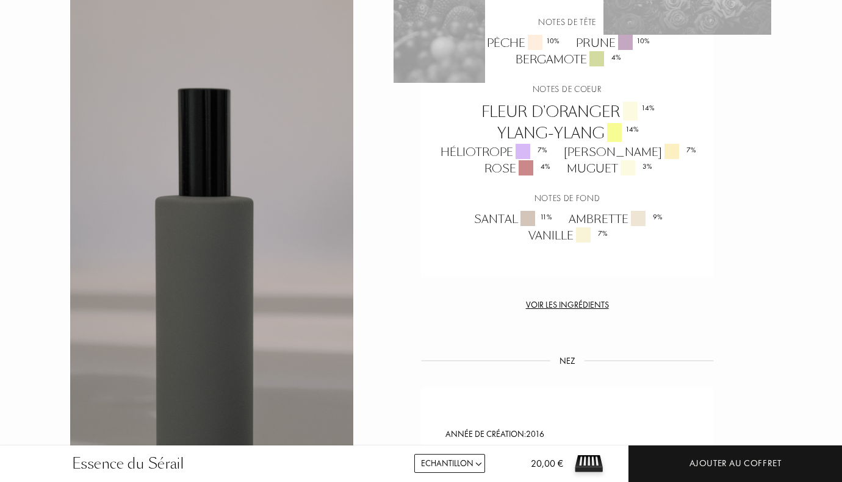
click at [556, 305] on div "Voir les ingrédients" at bounding box center [567, 305] width 292 height 13
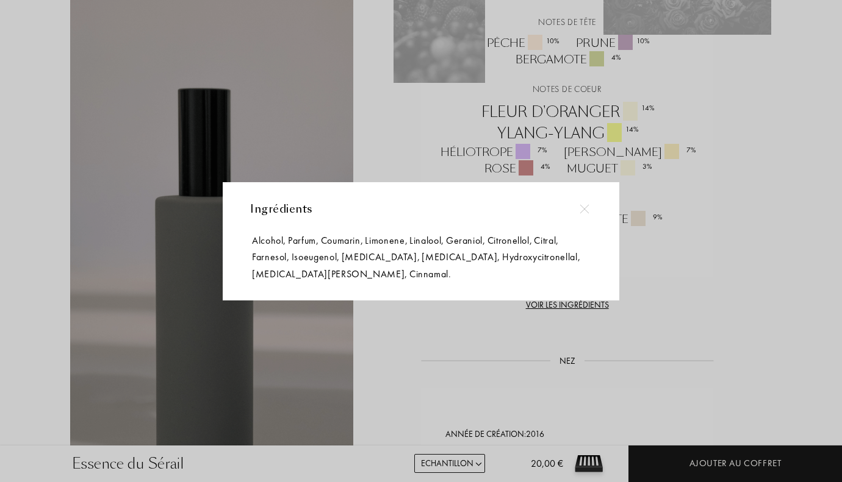
click at [619, 208] on div at bounding box center [422, 241] width 845 height 482
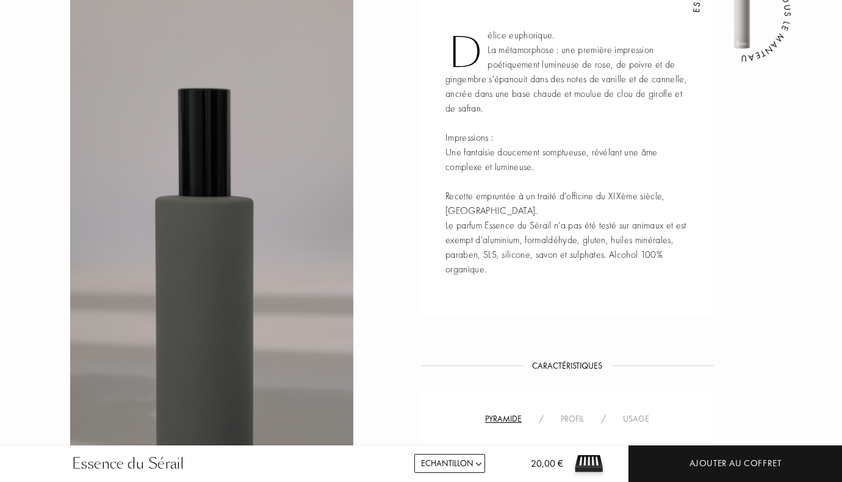
scroll to position [610, 0]
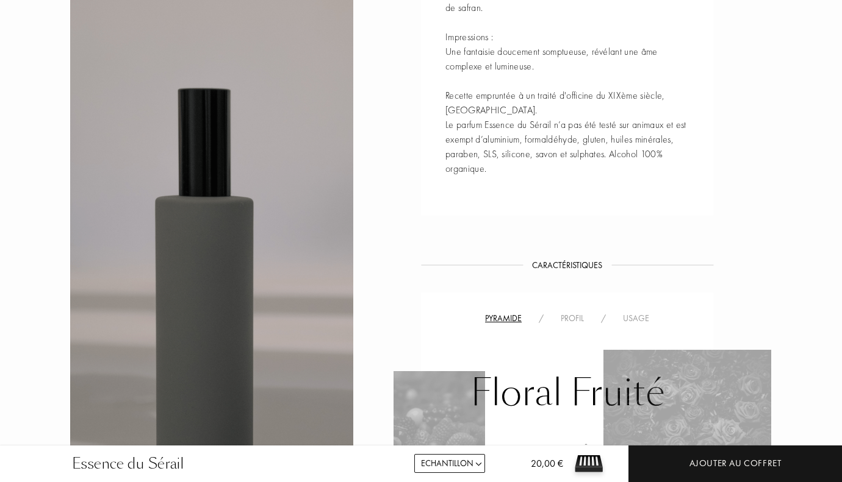
click at [573, 318] on div "Profil" at bounding box center [572, 318] width 40 height 13
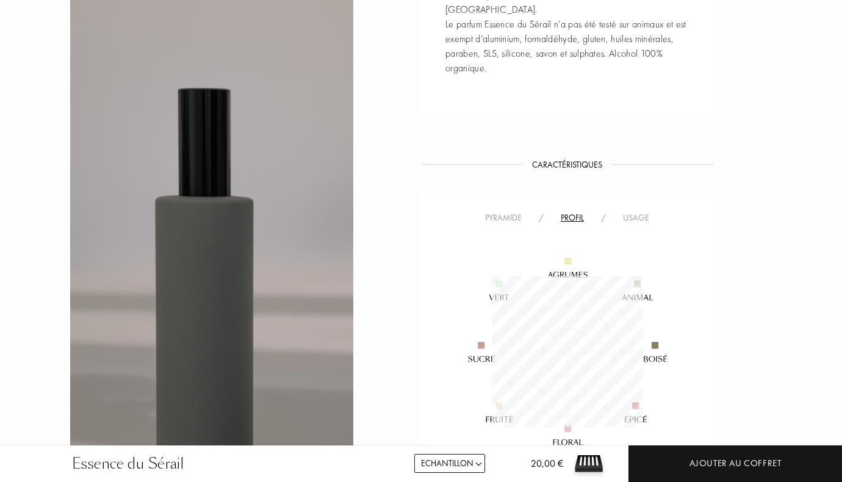
scroll to position [793, 0]
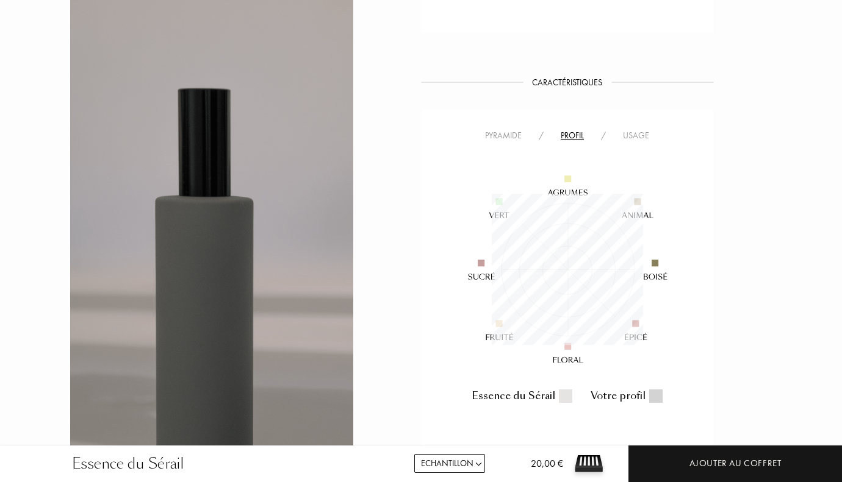
click at [637, 136] on div "Usage" at bounding box center [635, 135] width 43 height 13
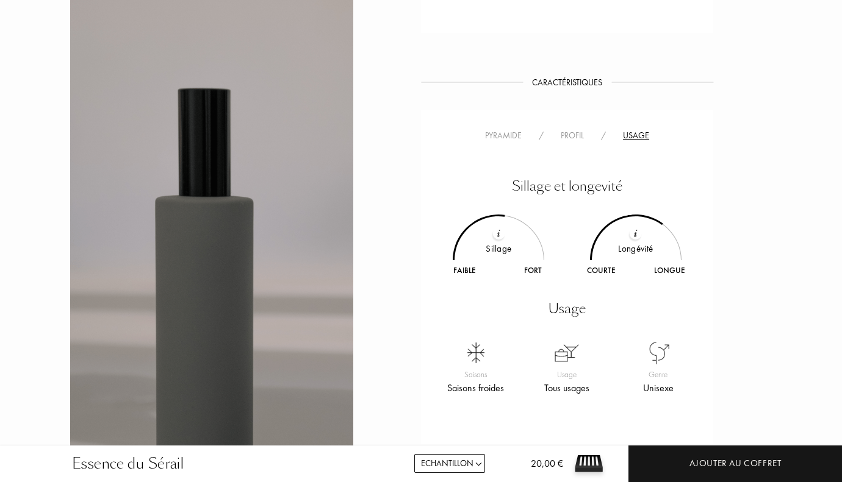
click at [586, 137] on div "Profil" at bounding box center [572, 135] width 40 height 13
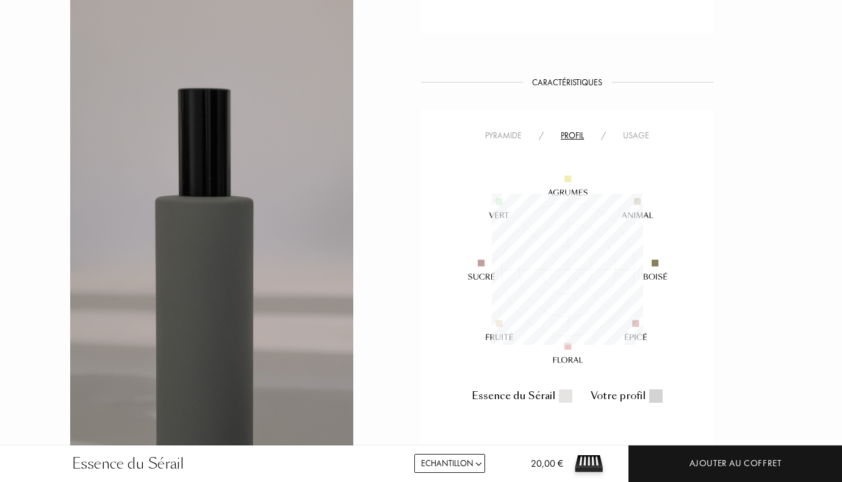
scroll to position [151, 151]
click at [633, 132] on div "Usage" at bounding box center [635, 135] width 43 height 13
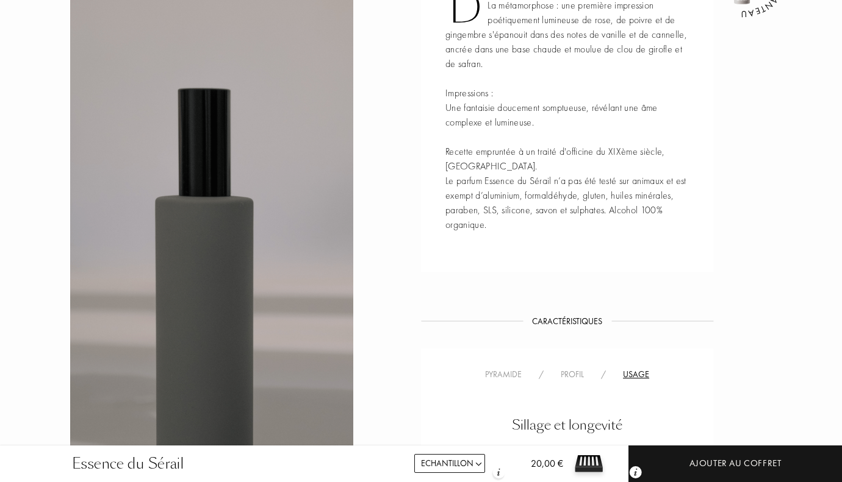
scroll to position [427, 0]
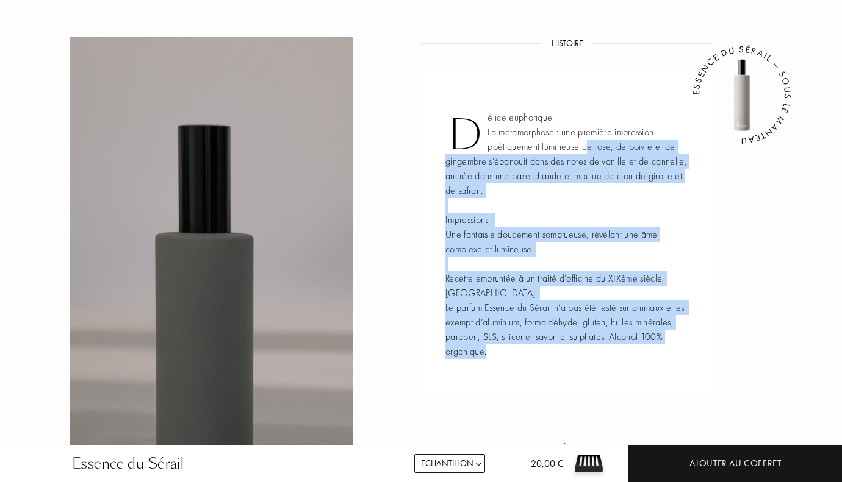
drag, startPoint x: 642, startPoint y: 154, endPoint x: 682, endPoint y: 152, distance: 39.7
click at [681, 152] on div "Délice euphorique. La métamorphose : une première impression poétiquement lumin…" at bounding box center [567, 235] width 292 height 328
click at [687, 168] on icon "ESSENCE DU SÉRAIL — SOUS LE MANTEAU" at bounding box center [750, 104] width 213 height 213
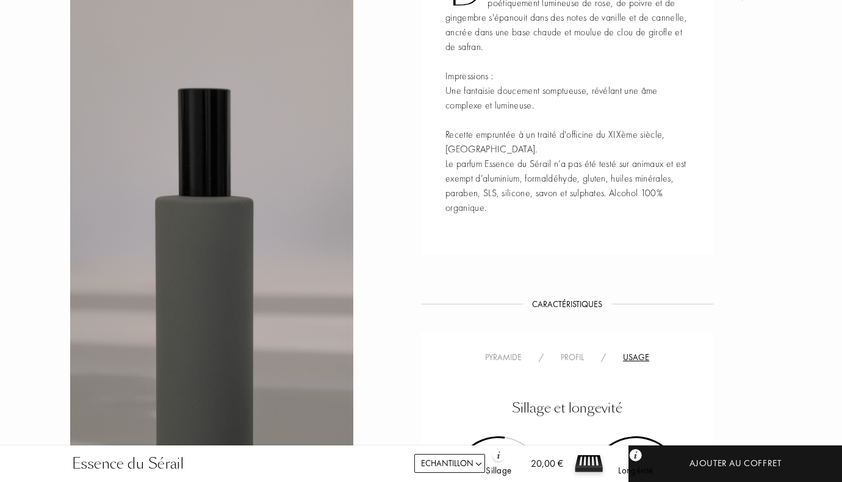
scroll to position [610, 0]
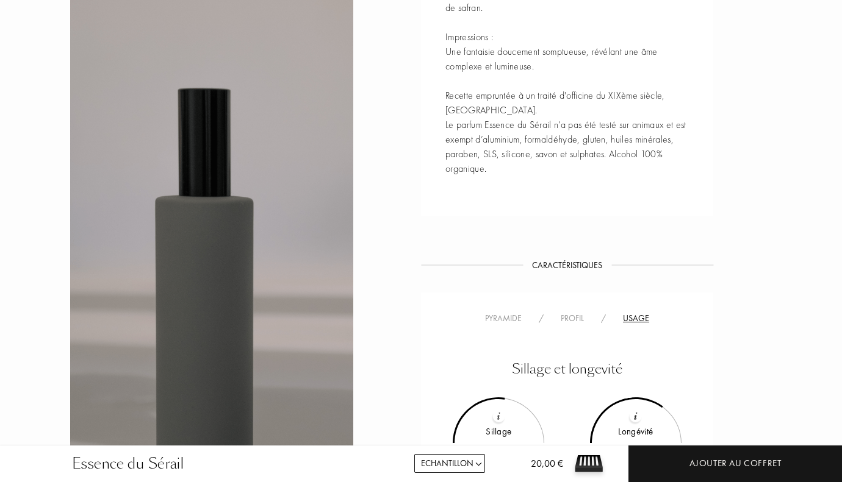
click at [478, 329] on div "Sillage et longevité Sillage Faible Fort Longévité Courte Longue Usage Saisons …" at bounding box center [567, 460] width 274 height 268
click at [503, 315] on div "Pyramide" at bounding box center [503, 318] width 54 height 13
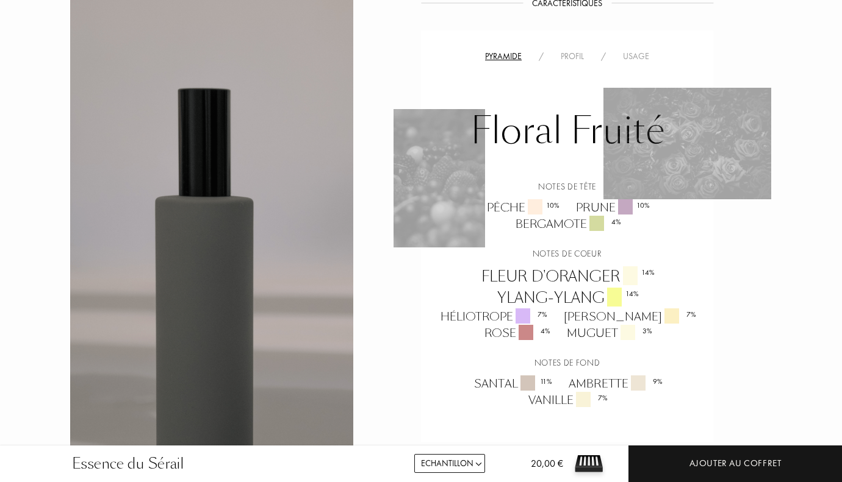
scroll to position [854, 0]
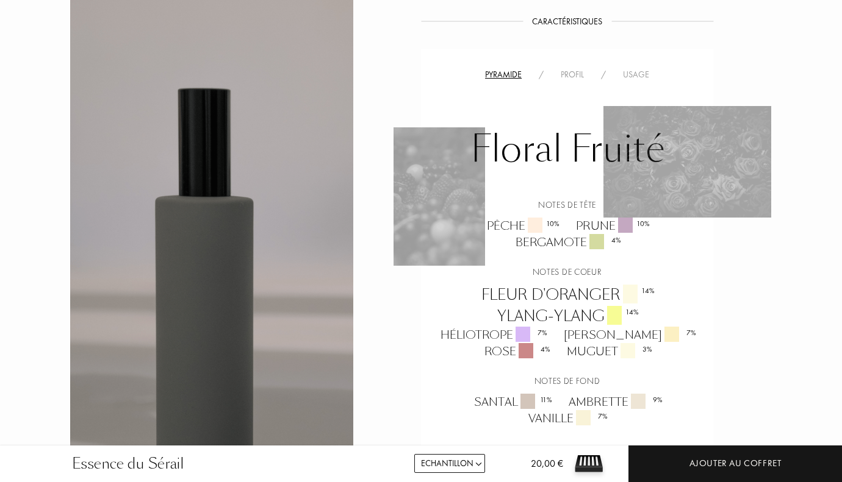
click at [630, 76] on div "Usage" at bounding box center [635, 74] width 43 height 13
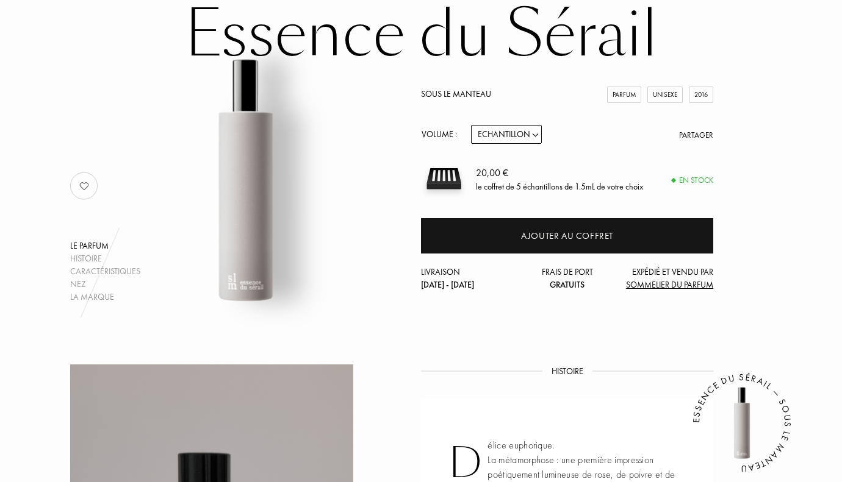
scroll to position [0, 0]
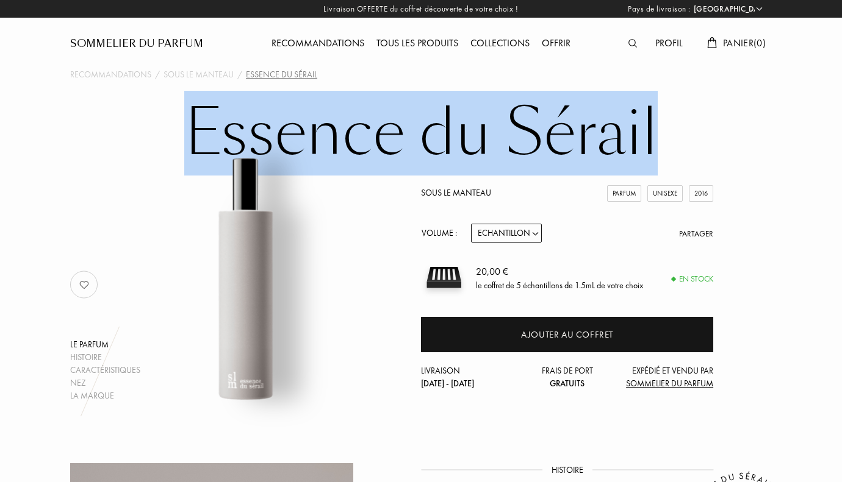
drag, startPoint x: 188, startPoint y: 132, endPoint x: 703, endPoint y: 134, distance: 514.2
click at [703, 134] on h1 "Essence du Sérail" at bounding box center [421, 133] width 610 height 67
copy h1 "Essence du Sérail"
click at [178, 43] on div "Sommelier du Parfum" at bounding box center [136, 44] width 133 height 15
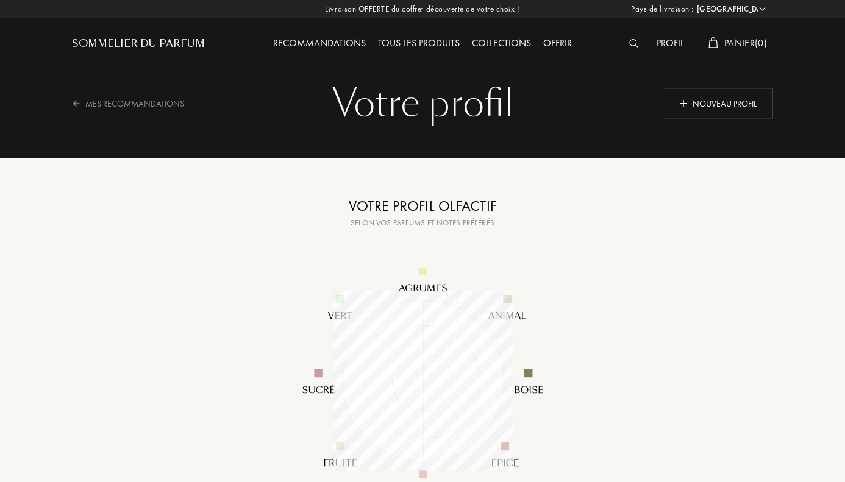
select select "FR"
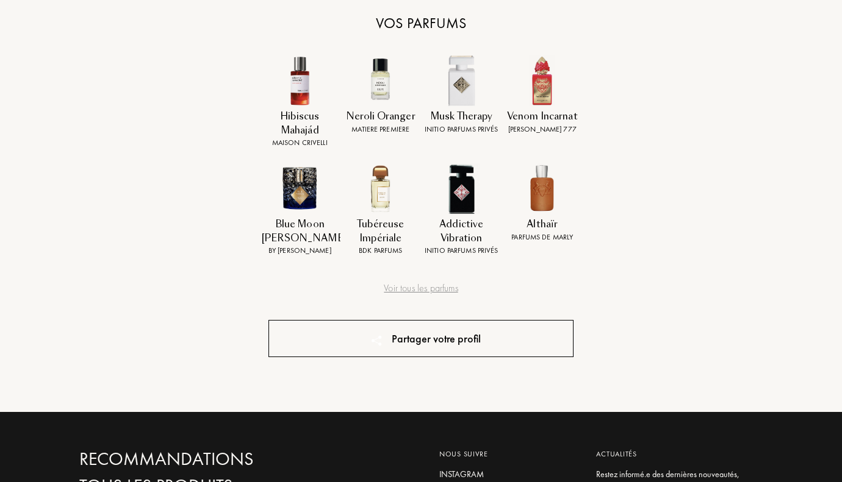
scroll to position [610, 0]
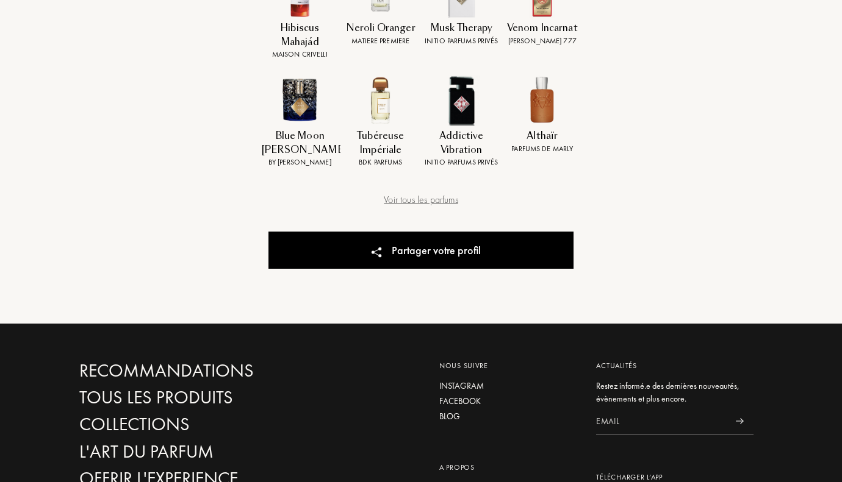
click at [423, 202] on div "Voir tous les parfums" at bounding box center [420, 200] width 305 height 15
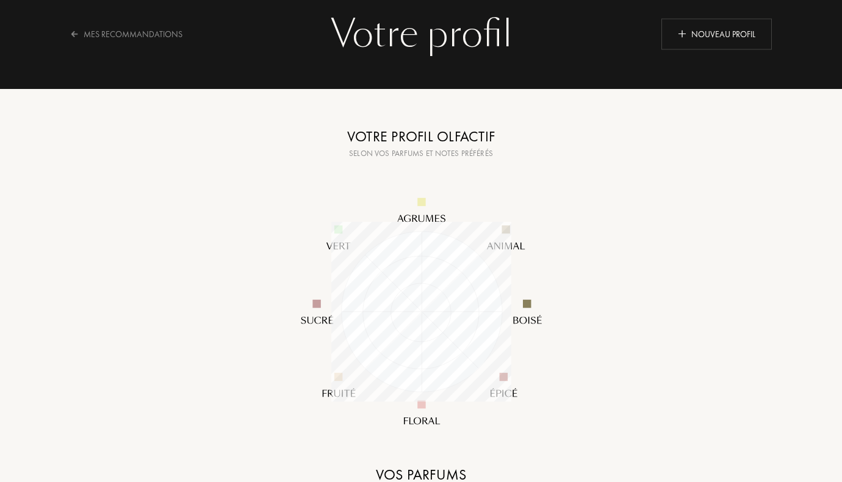
scroll to position [0, 0]
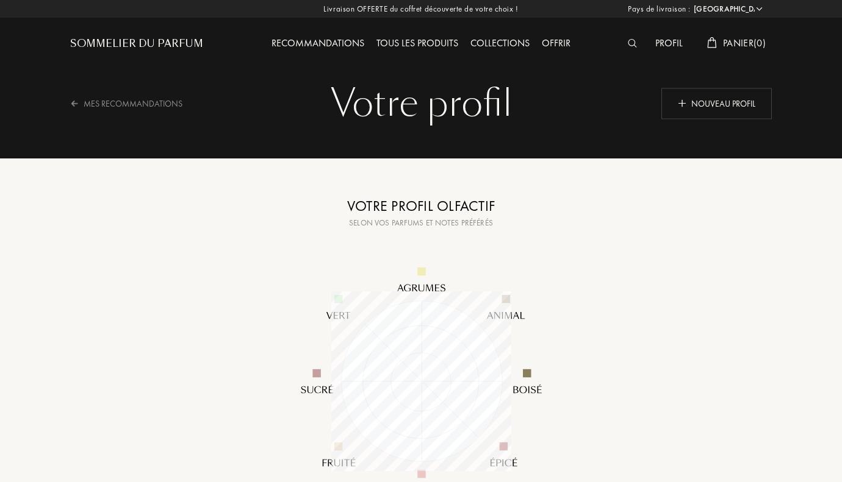
click at [628, 46] on img at bounding box center [632, 43] width 9 height 9
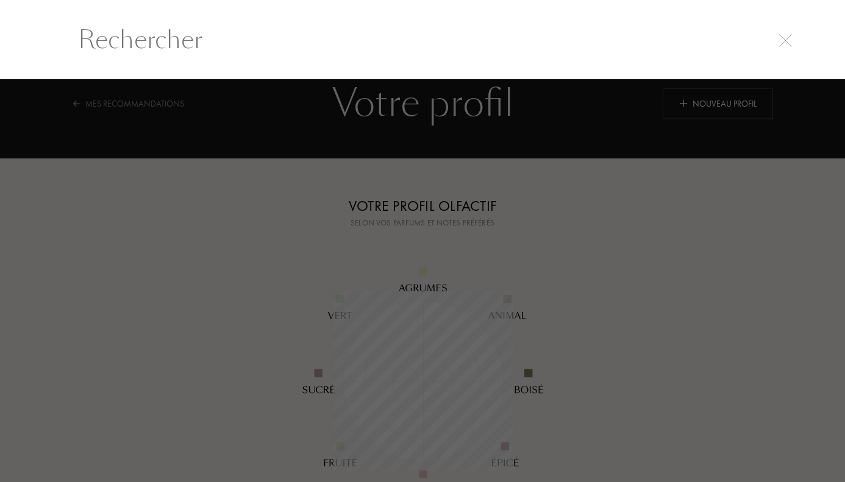
click at [485, 282] on div at bounding box center [422, 281] width 845 height 404
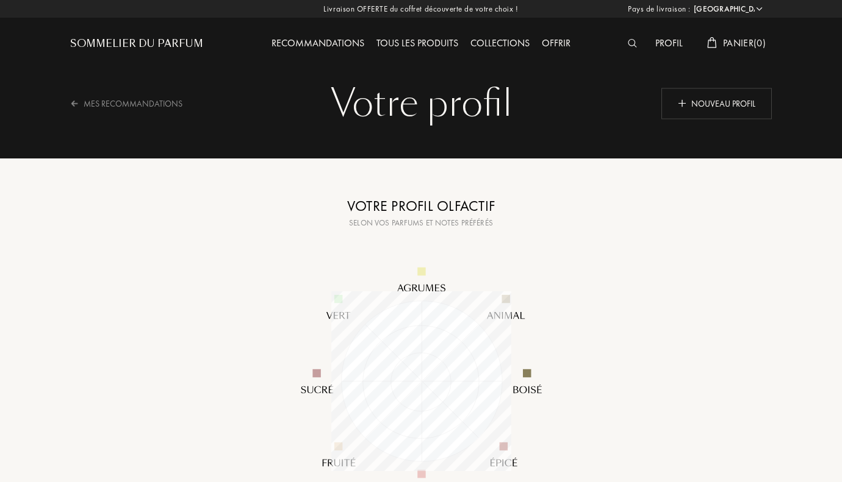
click at [630, 45] on img at bounding box center [632, 43] width 9 height 9
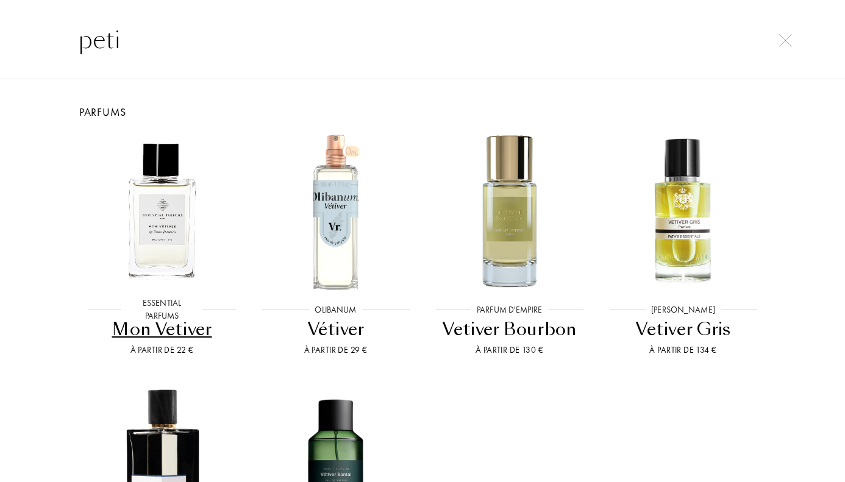
type input "peti"
click at [794, 24] on div "peti" at bounding box center [422, 39] width 845 height 79
click at [790, 28] on input "peti" at bounding box center [423, 39] width 738 height 37
click at [789, 32] on div at bounding box center [786, 39] width 17 height 15
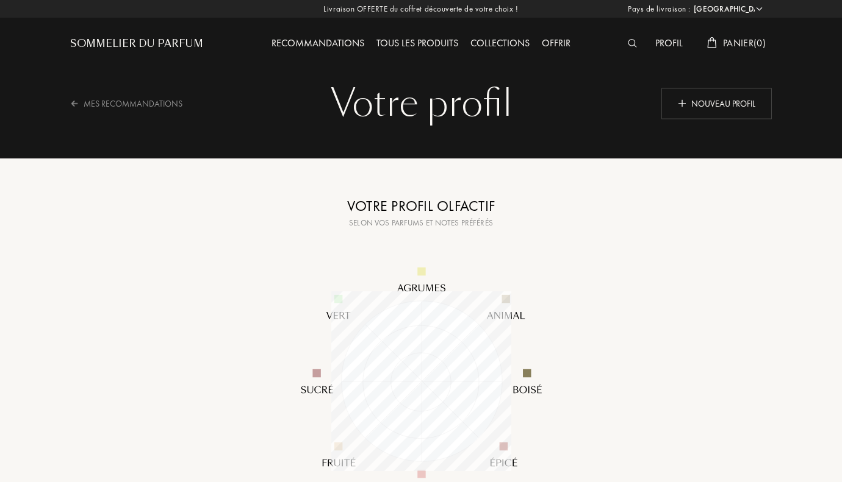
click at [395, 39] on div "Tous les produits" at bounding box center [417, 44] width 94 height 16
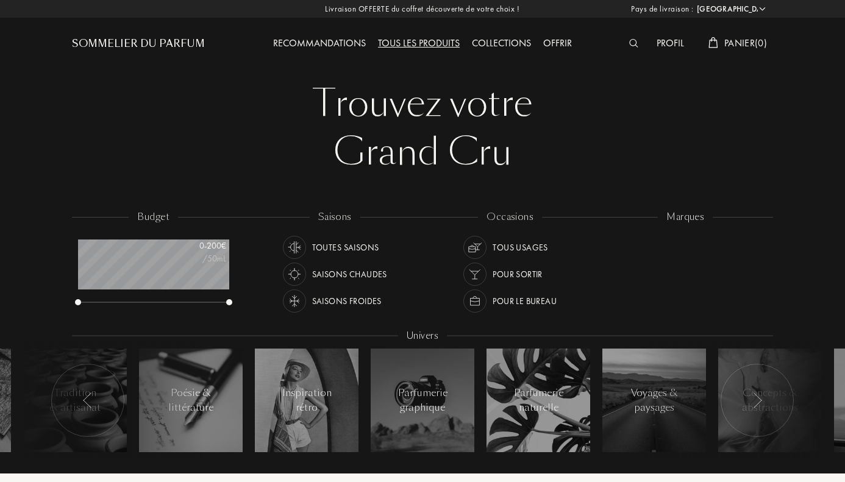
select select "FR"
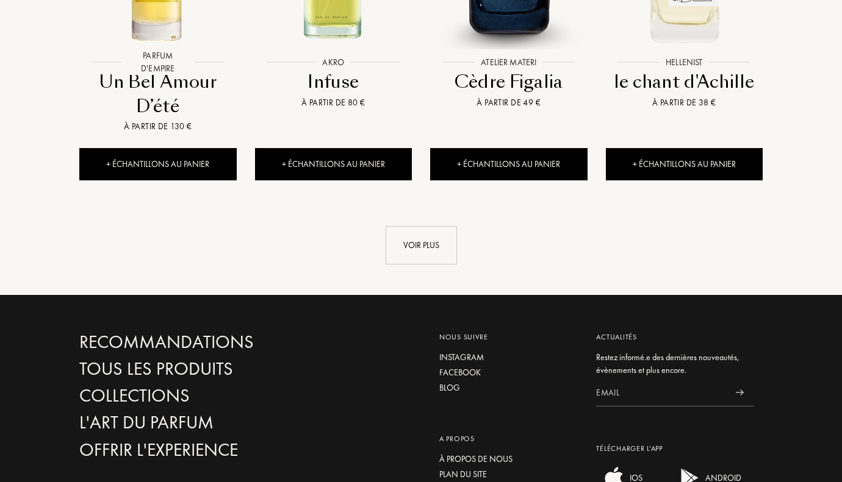
scroll to position [1342, 0]
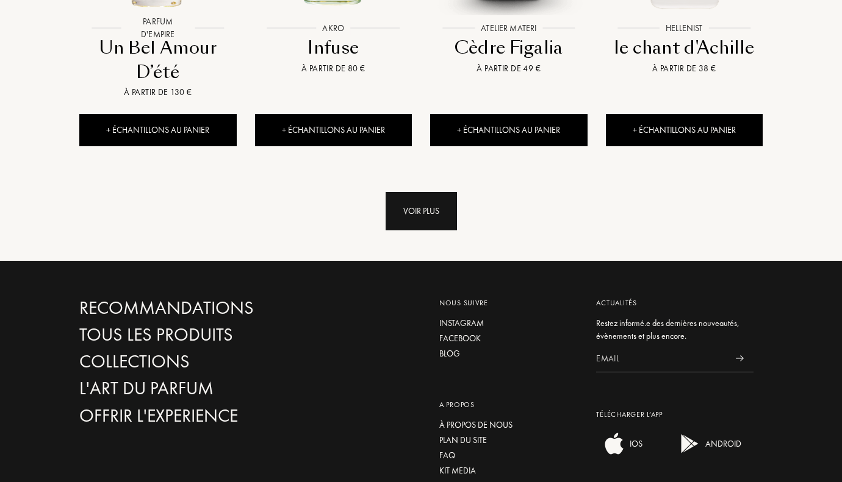
click at [420, 192] on div "Voir plus" at bounding box center [421, 211] width 71 height 38
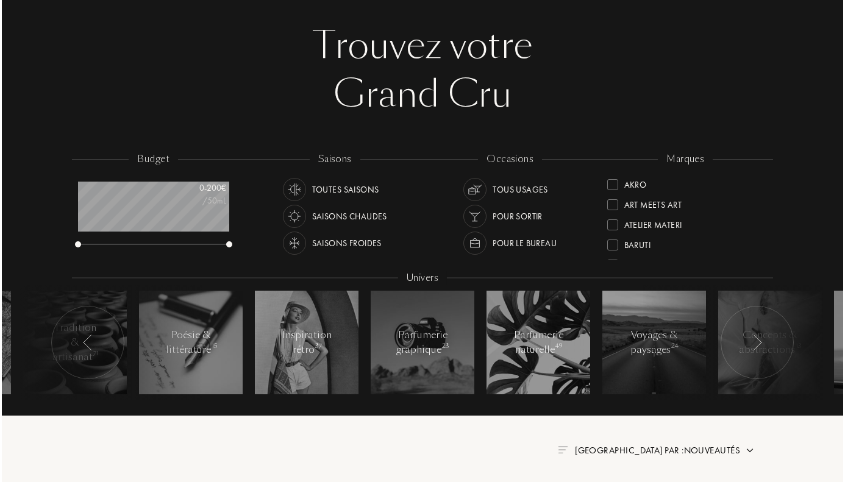
scroll to position [0, 0]
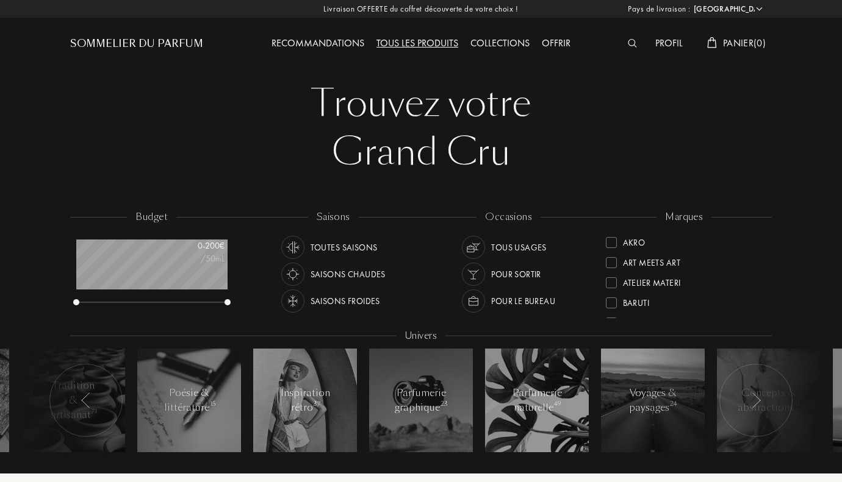
click at [631, 49] on div at bounding box center [635, 44] width 27 height 16
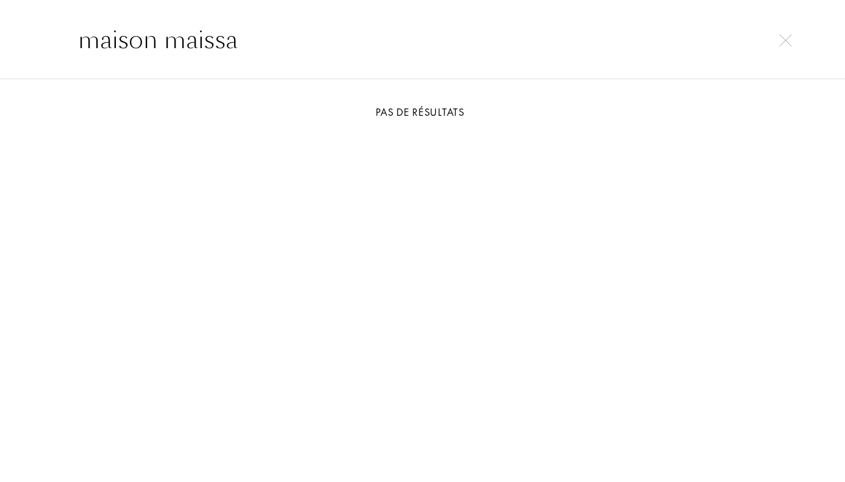
type input "maison maissa"
click at [786, 34] on img at bounding box center [786, 40] width 13 height 13
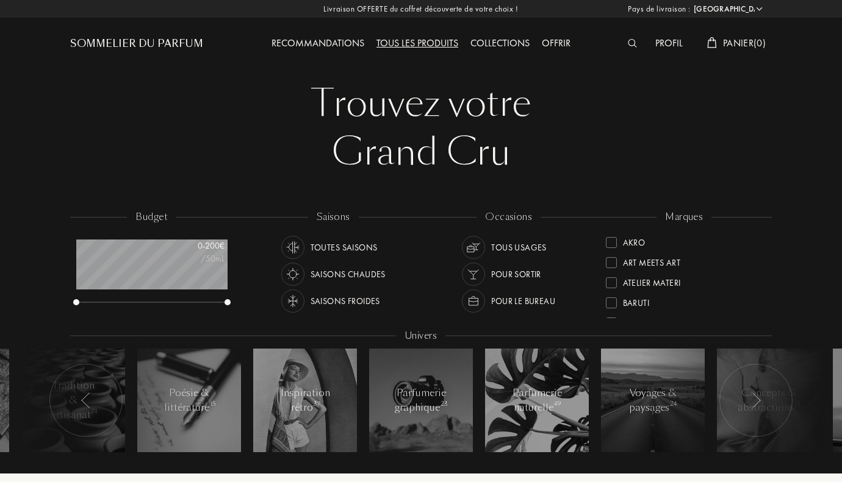
click at [512, 45] on div "Collections" at bounding box center [499, 44] width 71 height 16
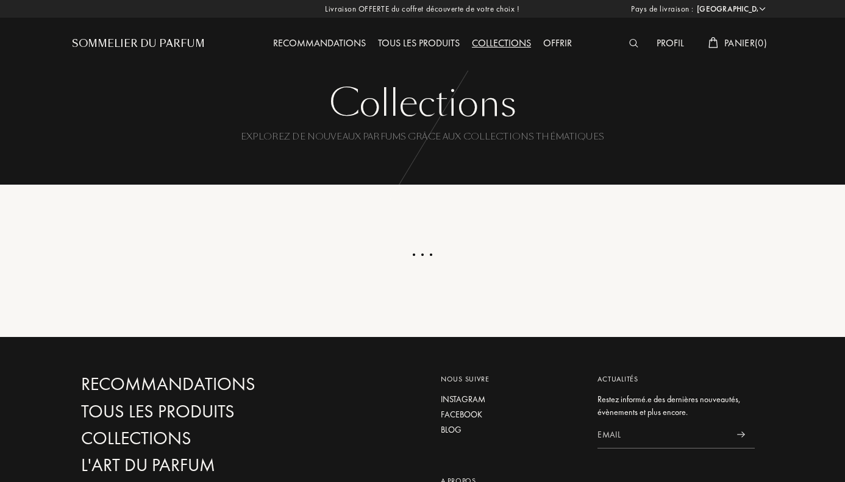
select select "FR"
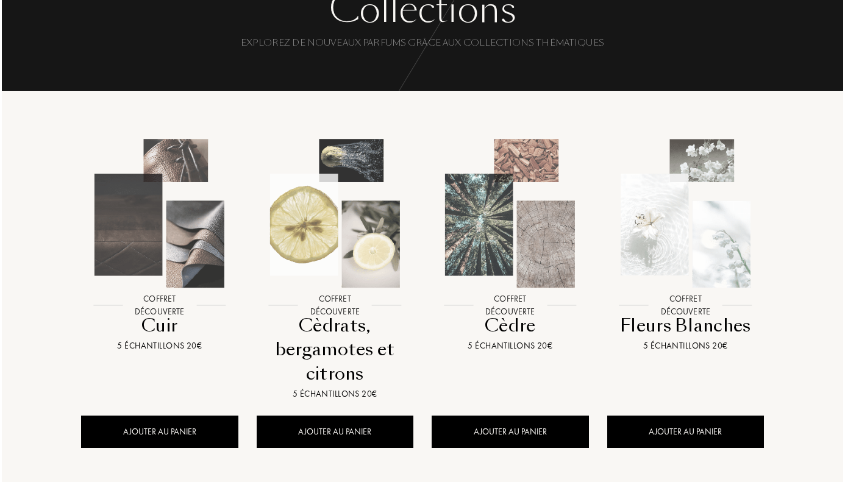
scroll to position [122, 0]
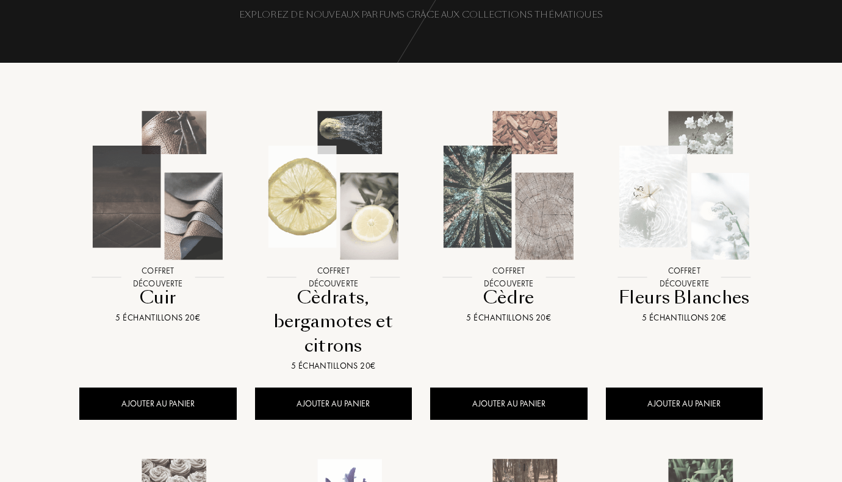
click at [655, 276] on div at bounding box center [685, 194] width 176 height 203
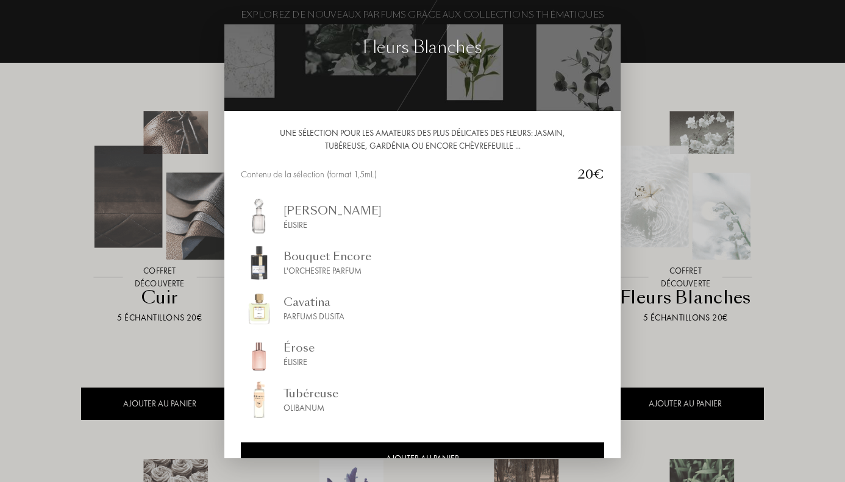
scroll to position [71, 0]
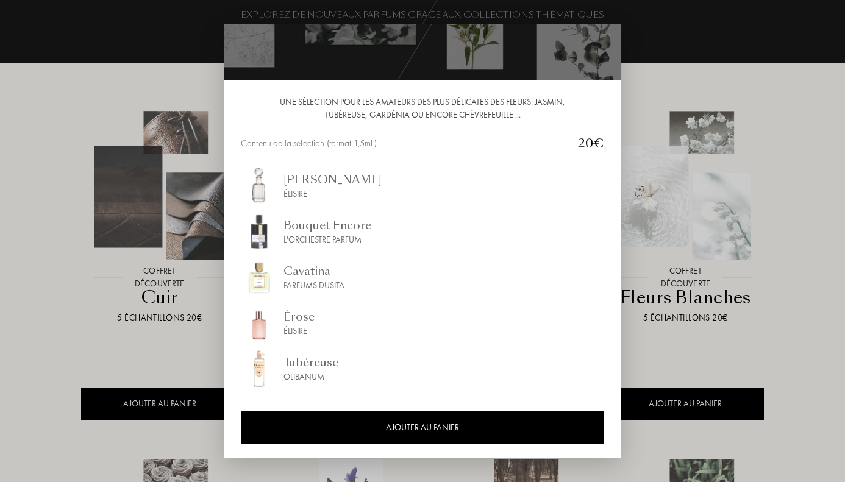
click at [683, 124] on div at bounding box center [422, 241] width 845 height 482
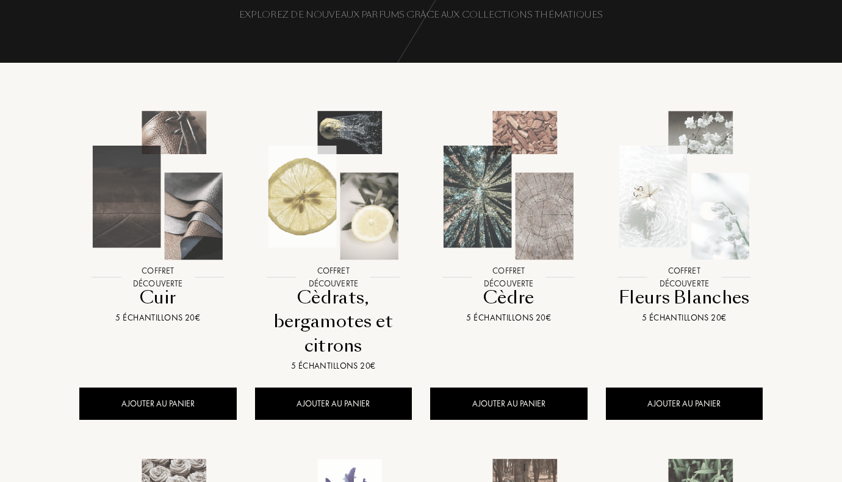
click at [480, 289] on div at bounding box center [509, 194] width 176 height 203
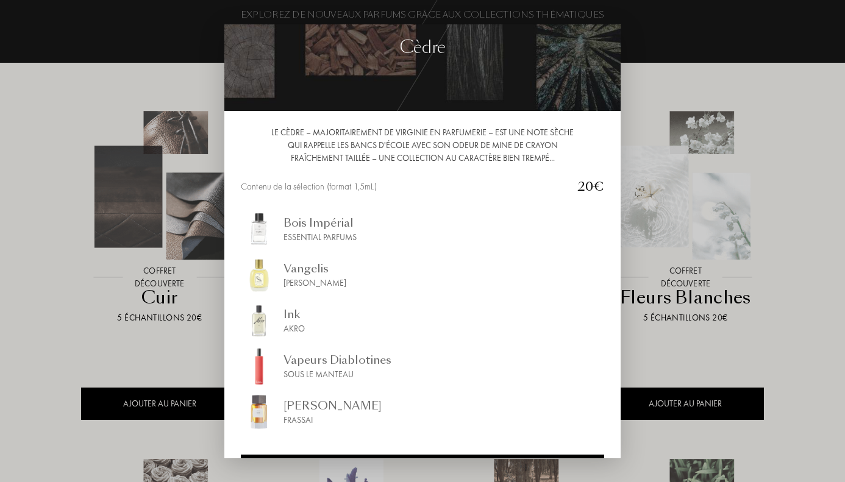
scroll to position [84, 0]
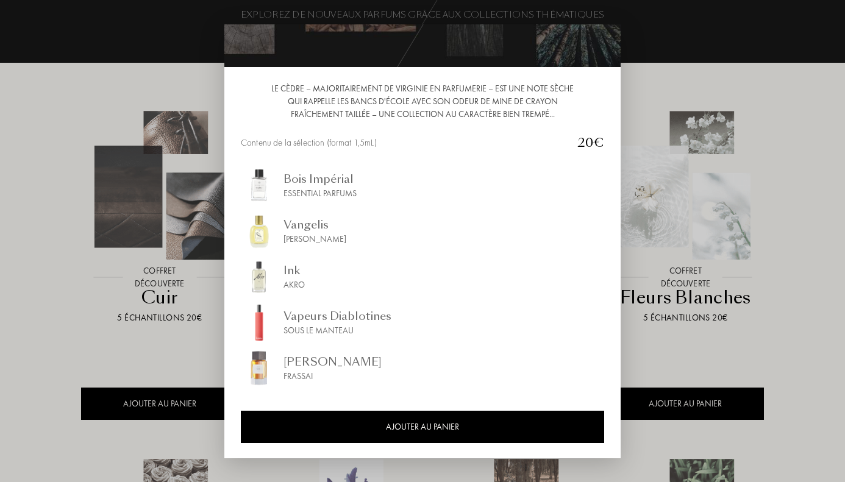
click at [738, 190] on div at bounding box center [422, 241] width 845 height 482
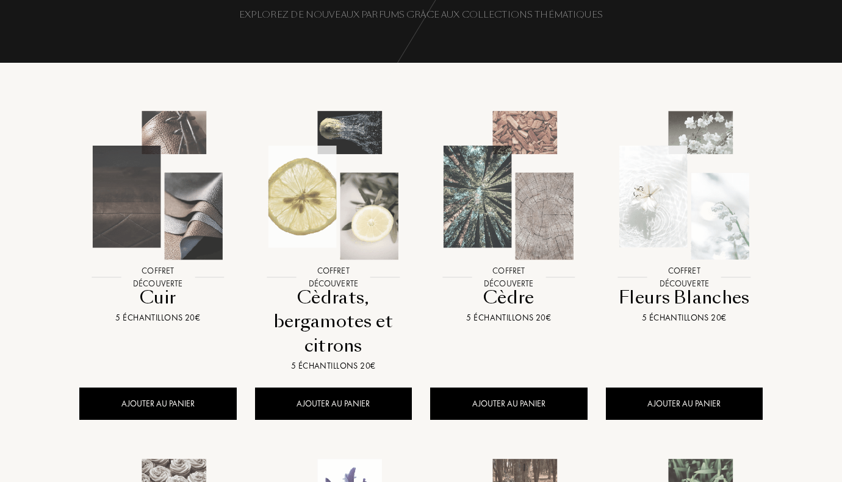
click at [318, 293] on div at bounding box center [334, 194] width 176 height 203
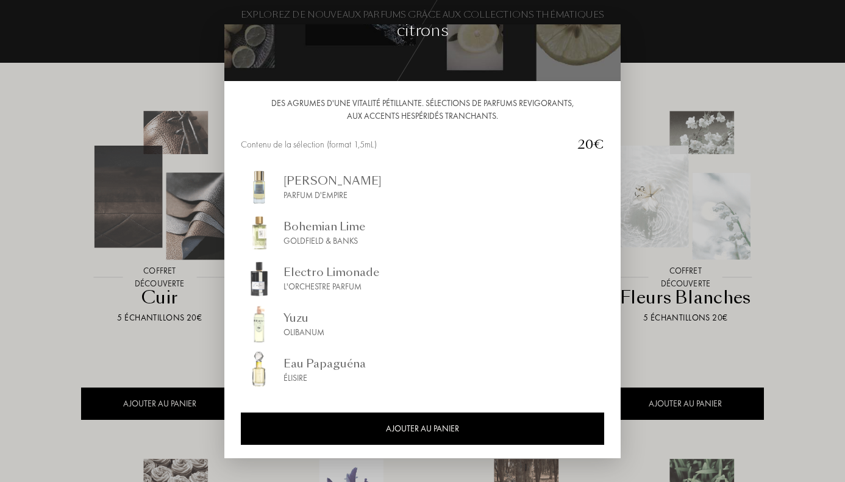
scroll to position [71, 0]
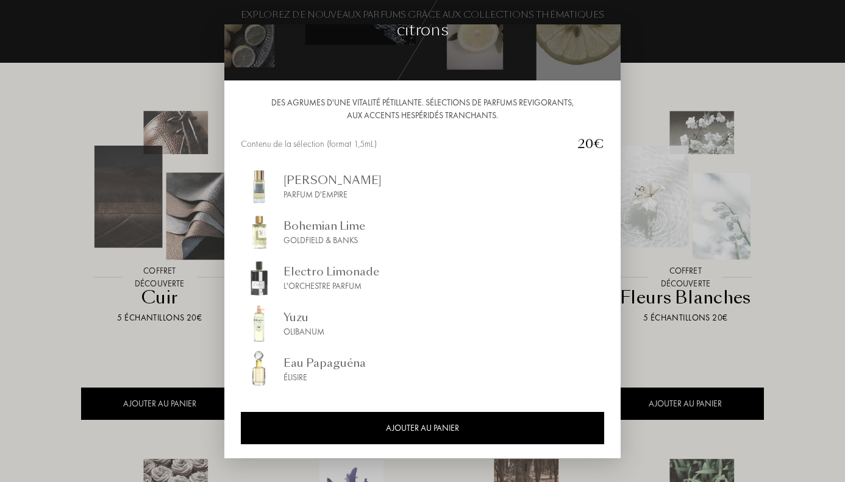
click at [178, 281] on div at bounding box center [422, 241] width 845 height 482
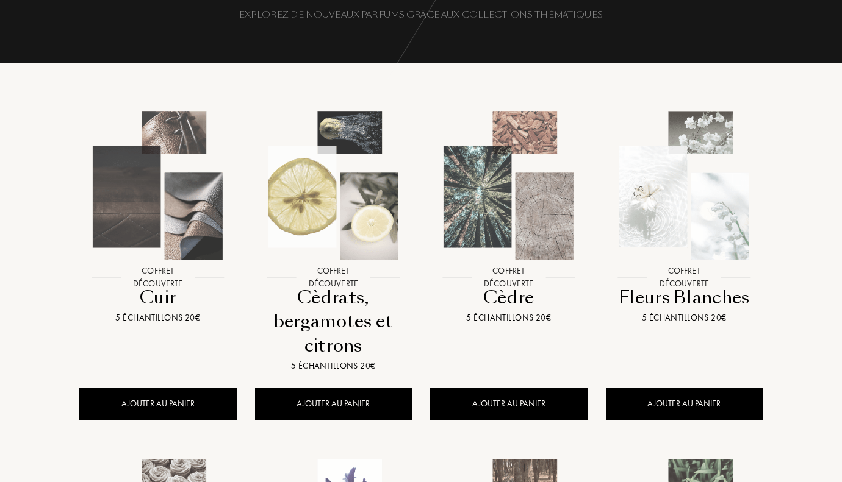
click at [195, 315] on div "5 échantillons 20€" at bounding box center [158, 318] width 148 height 13
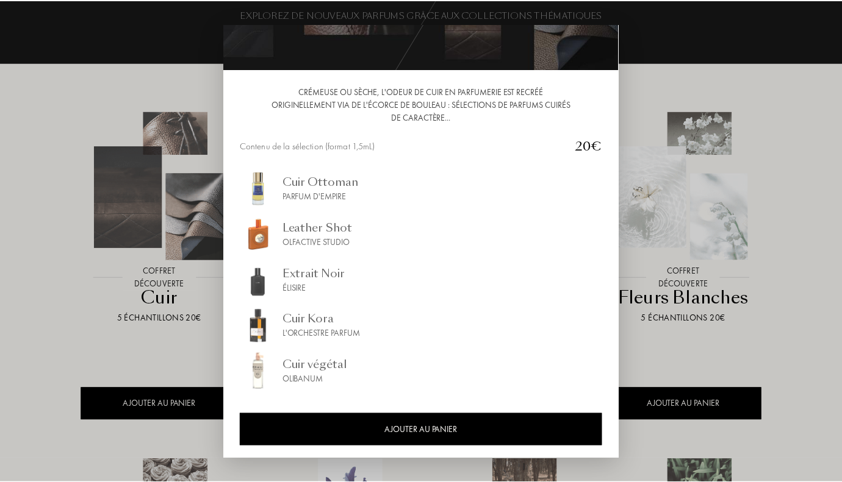
scroll to position [84, 0]
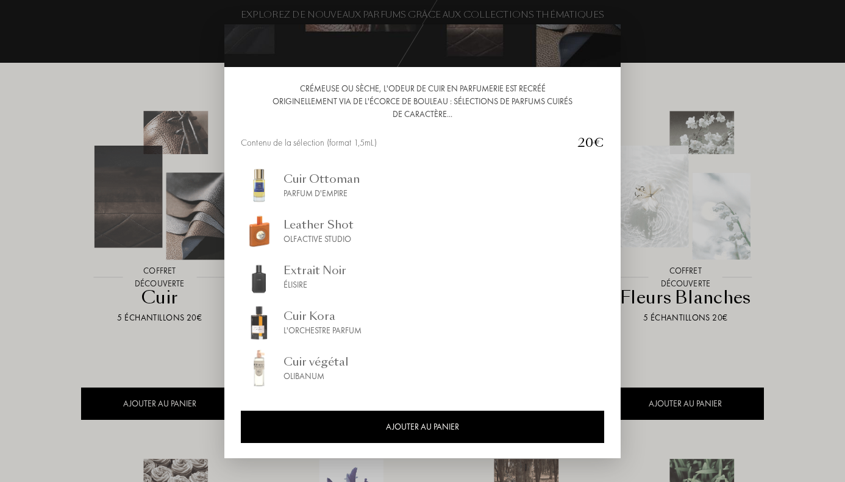
click at [96, 300] on div at bounding box center [422, 241] width 845 height 482
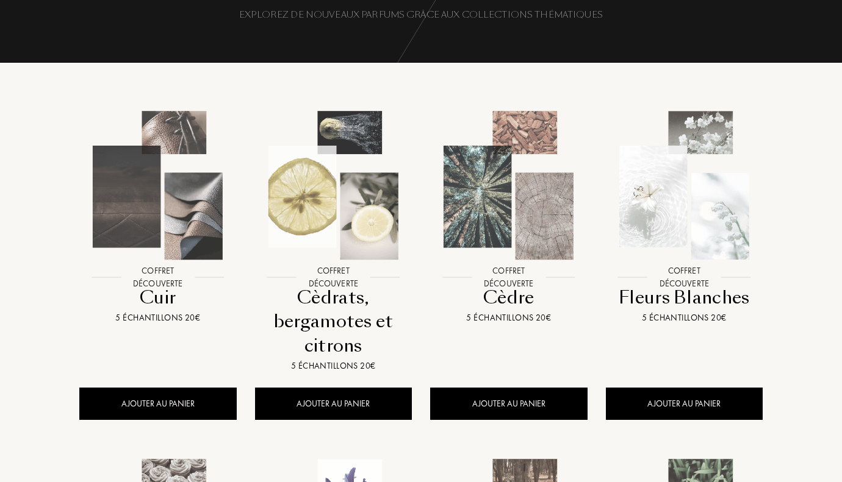
scroll to position [427, 0]
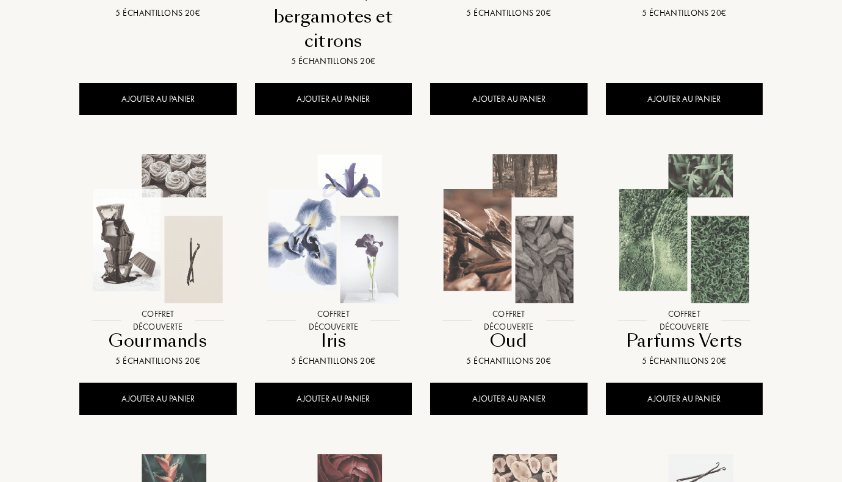
click at [173, 334] on div at bounding box center [158, 238] width 176 height 203
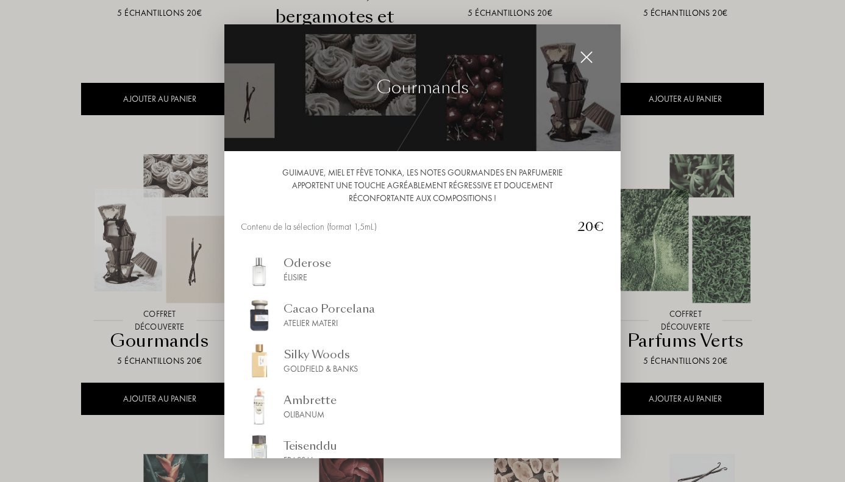
click at [173, 242] on div at bounding box center [422, 241] width 845 height 482
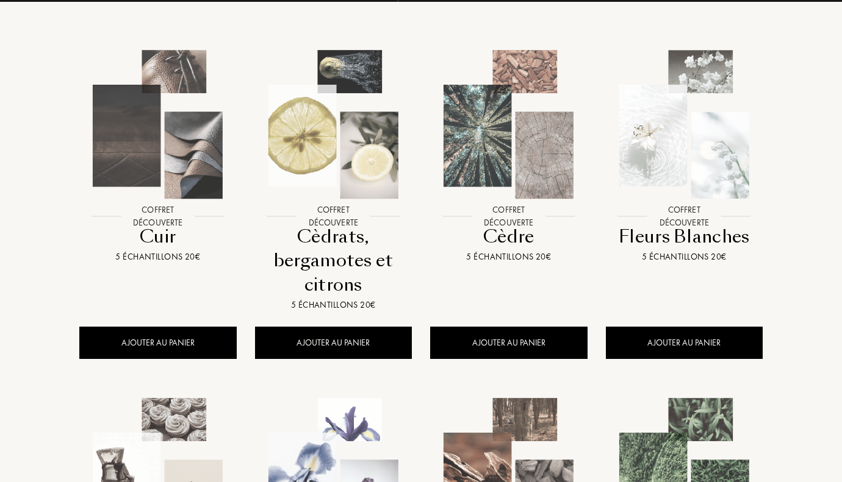
scroll to position [0, 0]
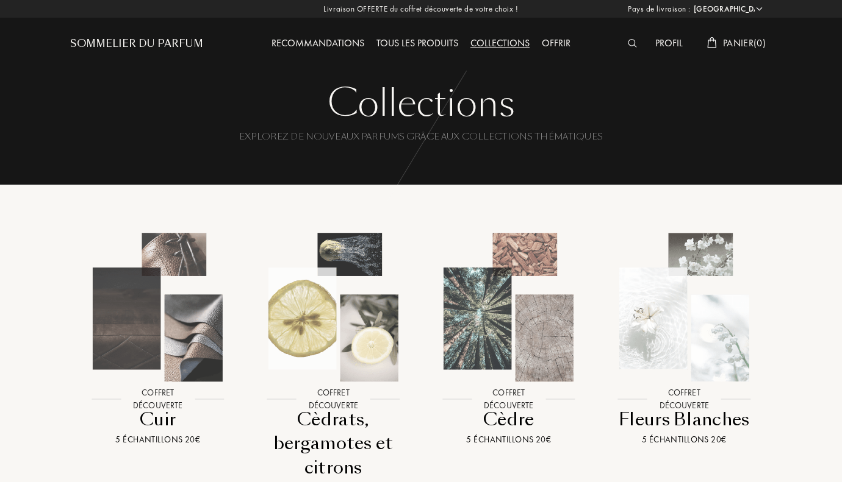
drag, startPoint x: 343, startPoint y: 39, endPoint x: 348, endPoint y: 36, distance: 6.3
click at [347, 42] on div "Recommandations" at bounding box center [317, 44] width 105 height 16
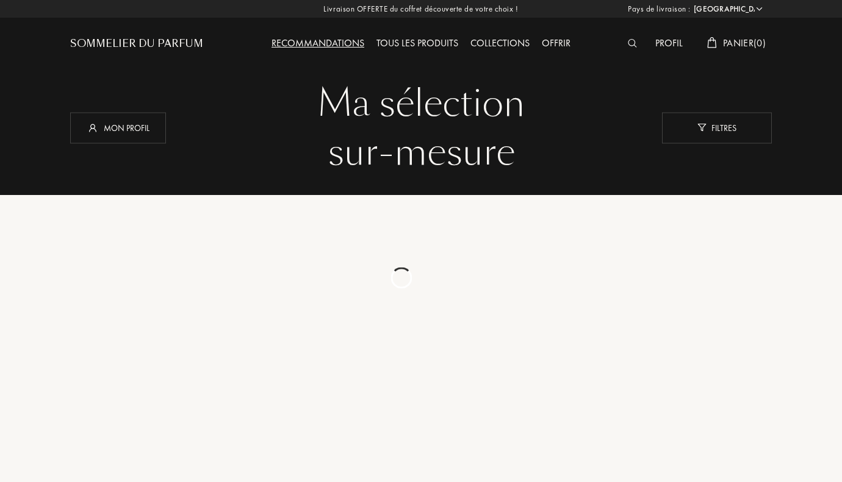
select select "FR"
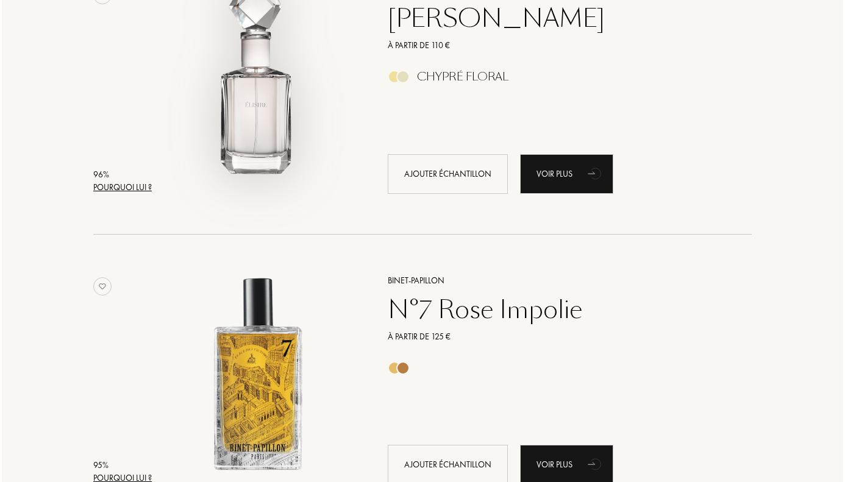
scroll to position [1220, 0]
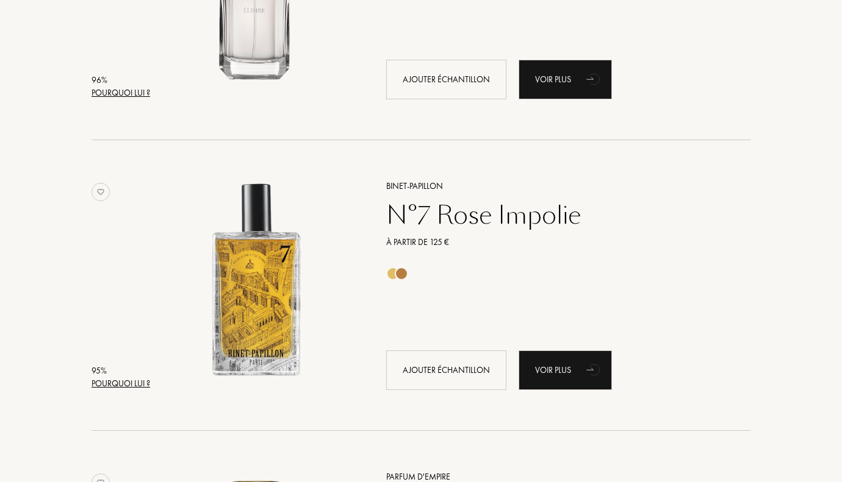
click at [131, 387] on div "Pourquoi lui ?" at bounding box center [120, 384] width 59 height 13
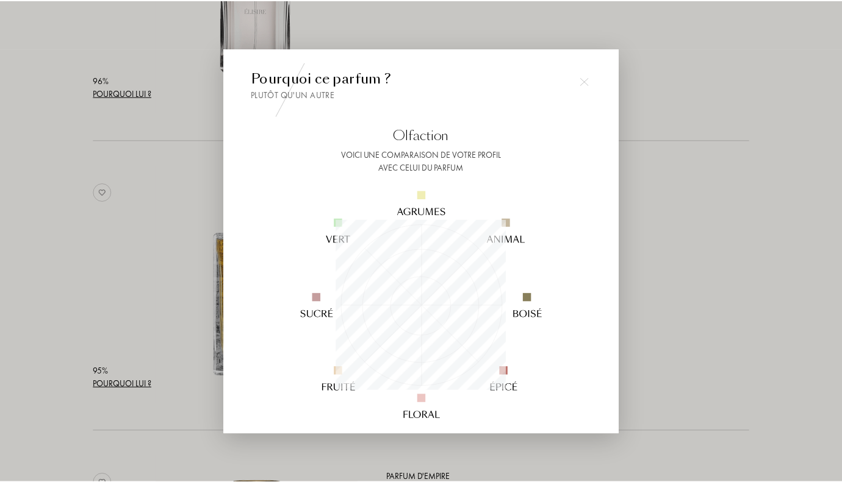
scroll to position [171, 171]
click at [584, 72] on div at bounding box center [587, 81] width 24 height 24
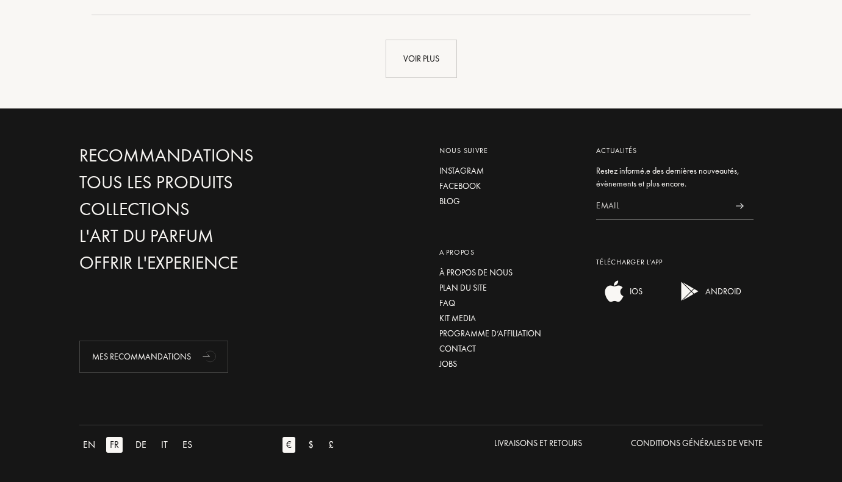
scroll to position [2910, 0]
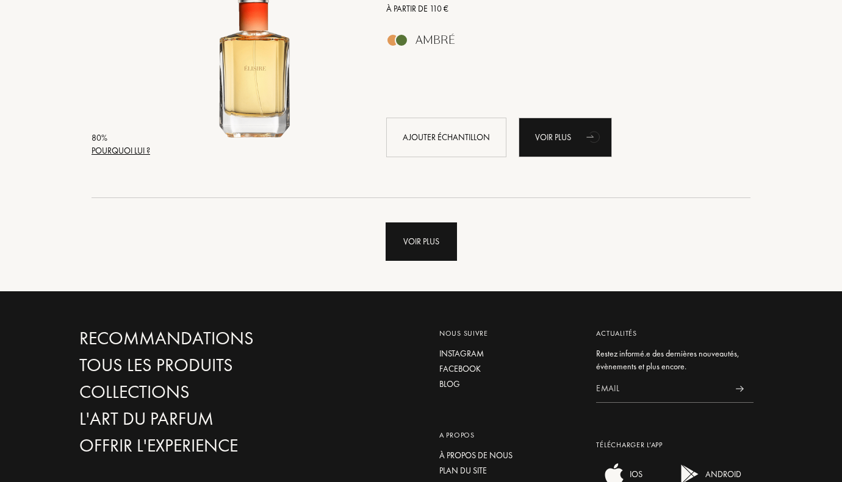
click at [409, 223] on div "Voir plus" at bounding box center [421, 242] width 71 height 38
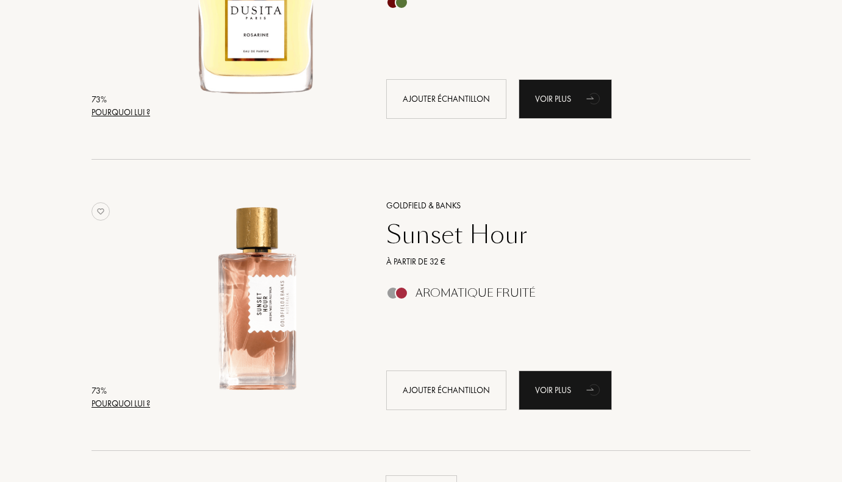
scroll to position [5777, 0]
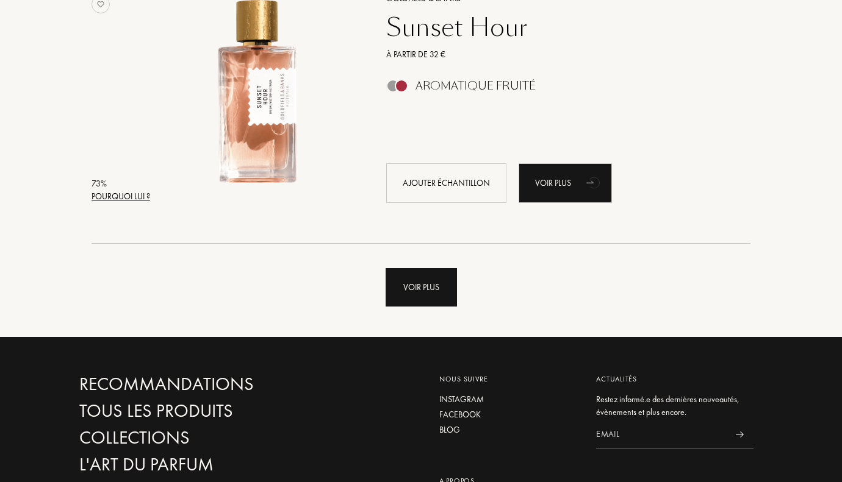
click at [441, 276] on div "Voir plus" at bounding box center [421, 287] width 71 height 38
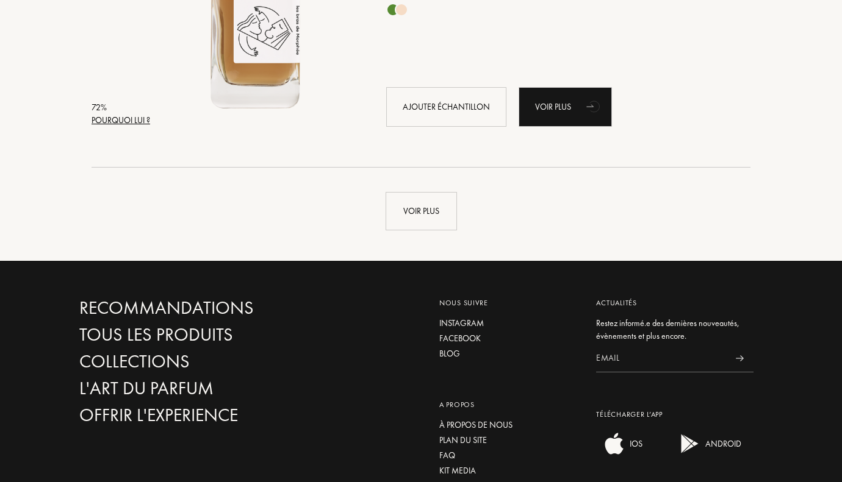
scroll to position [8765, 0]
click at [423, 211] on div "Voir plus" at bounding box center [421, 211] width 71 height 38
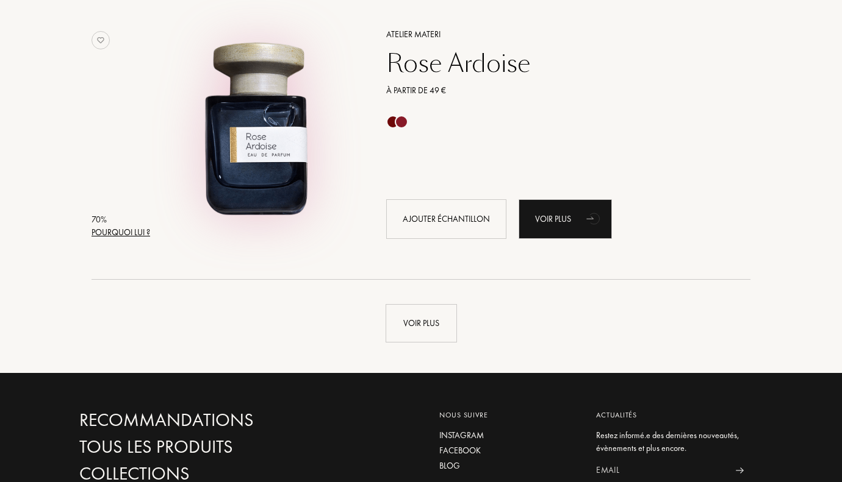
scroll to position [11754, 0]
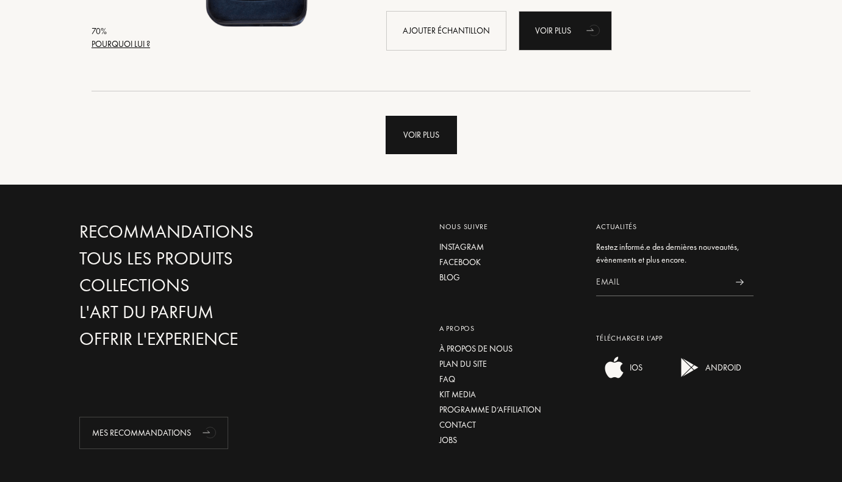
click at [442, 144] on div "Voir plus" at bounding box center [421, 135] width 71 height 38
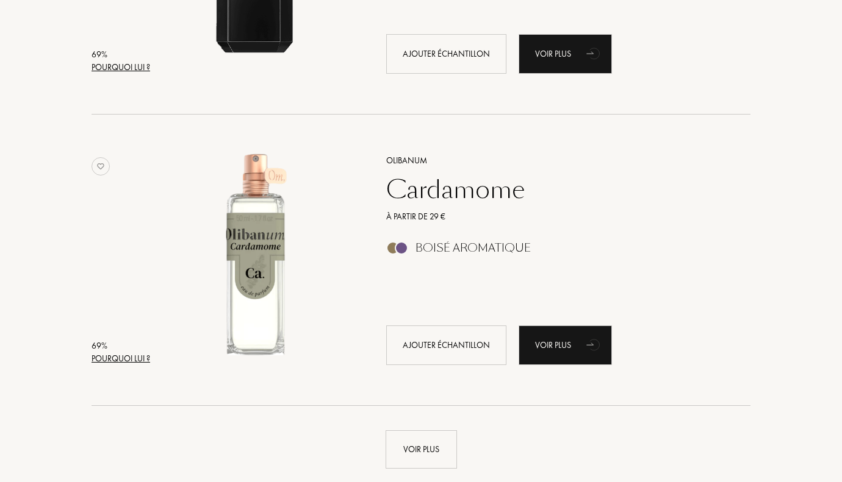
scroll to position [14438, 0]
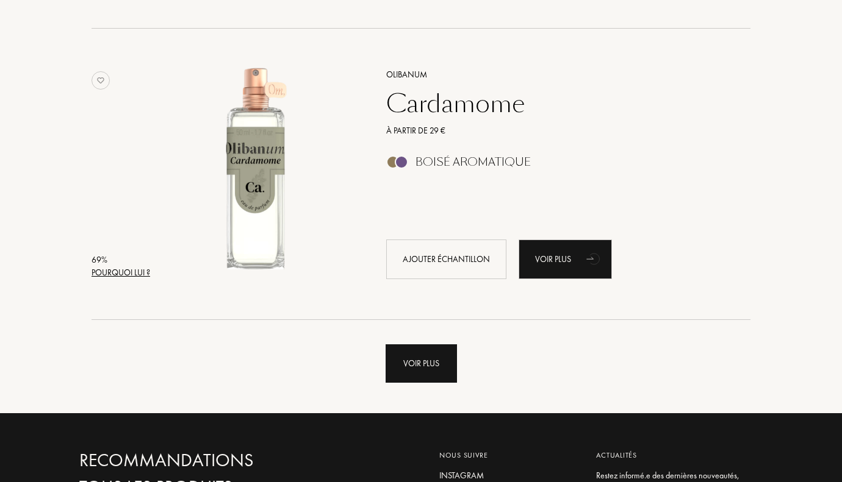
click at [416, 362] on div "Voir plus" at bounding box center [421, 364] width 71 height 38
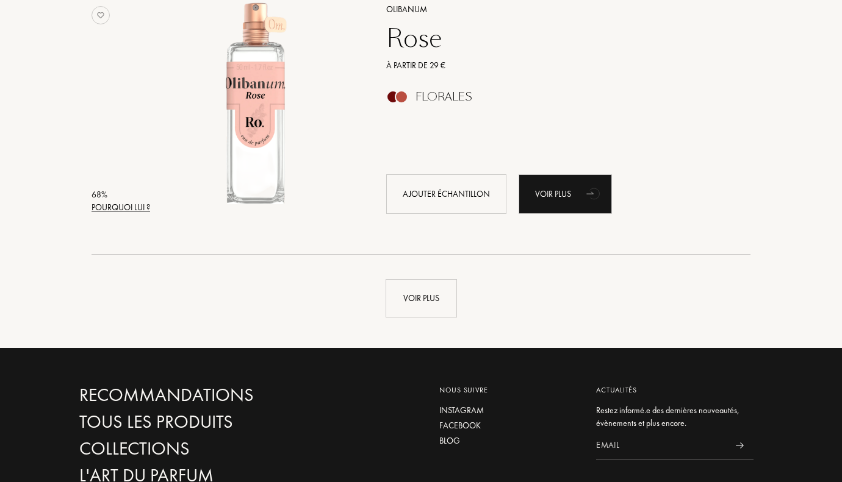
scroll to position [17427, 0]
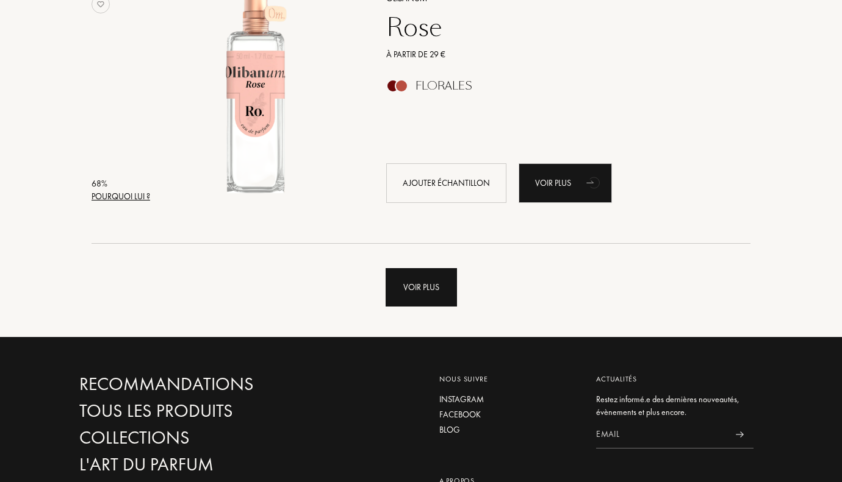
click at [415, 279] on div "Voir plus" at bounding box center [421, 287] width 71 height 38
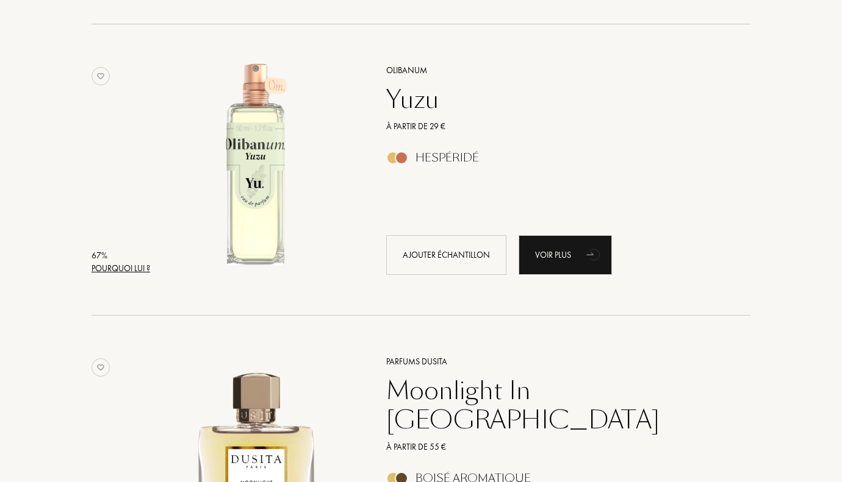
scroll to position [18525, 0]
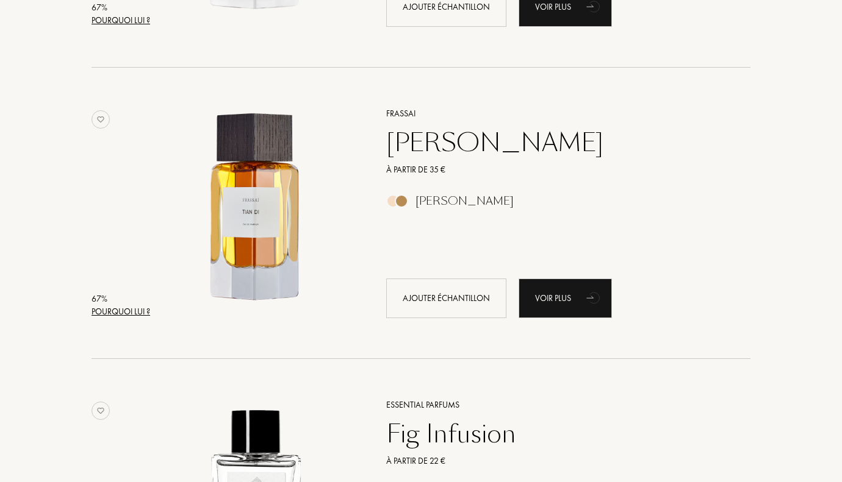
scroll to position [19623, 0]
